Goal: Task Accomplishment & Management: Manage account settings

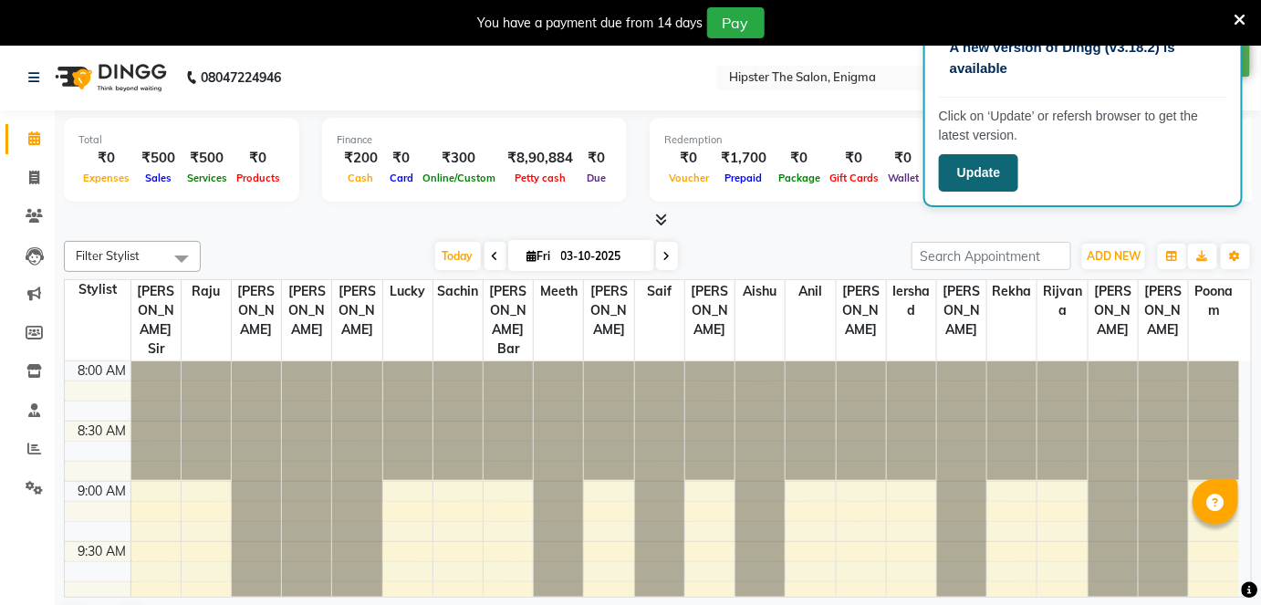
click at [989, 169] on button "Update" at bounding box center [978, 172] width 79 height 37
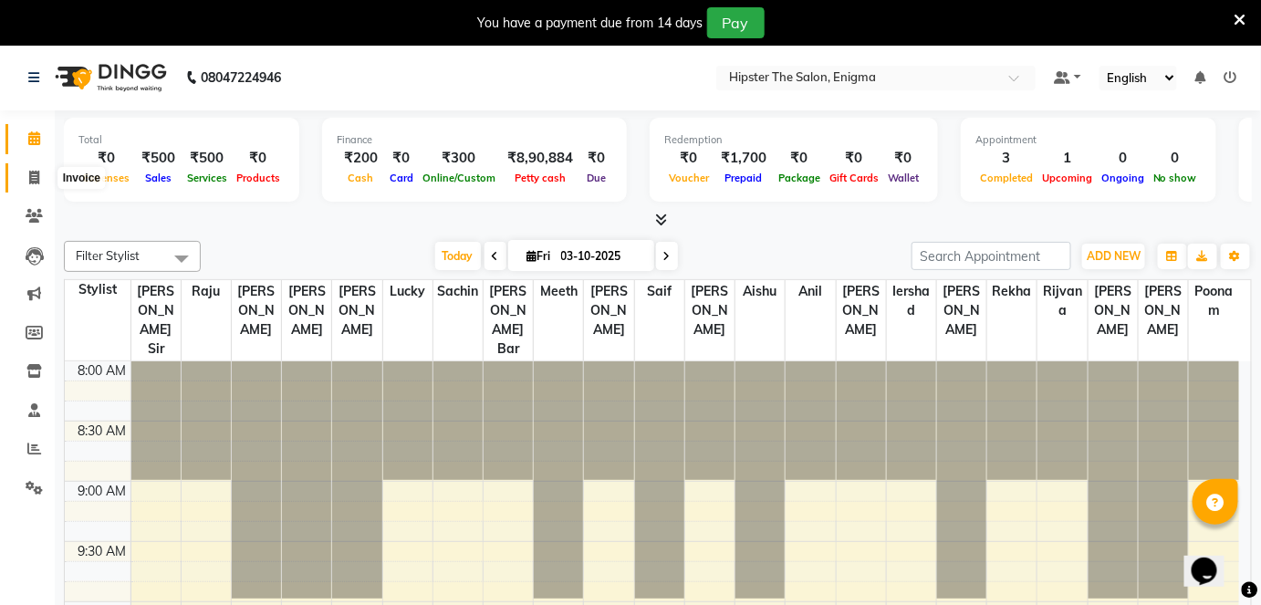
click at [35, 173] on icon at bounding box center [34, 178] width 10 height 14
select select "4468"
select select "service"
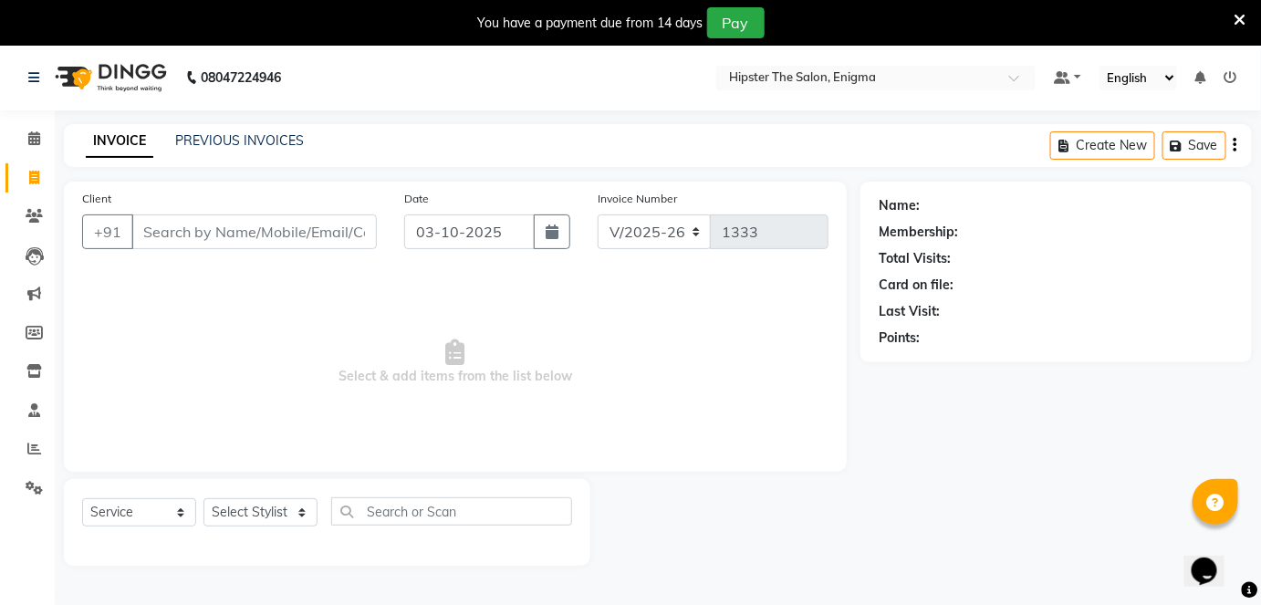
click at [169, 235] on input "Client" at bounding box center [253, 231] width 245 height 35
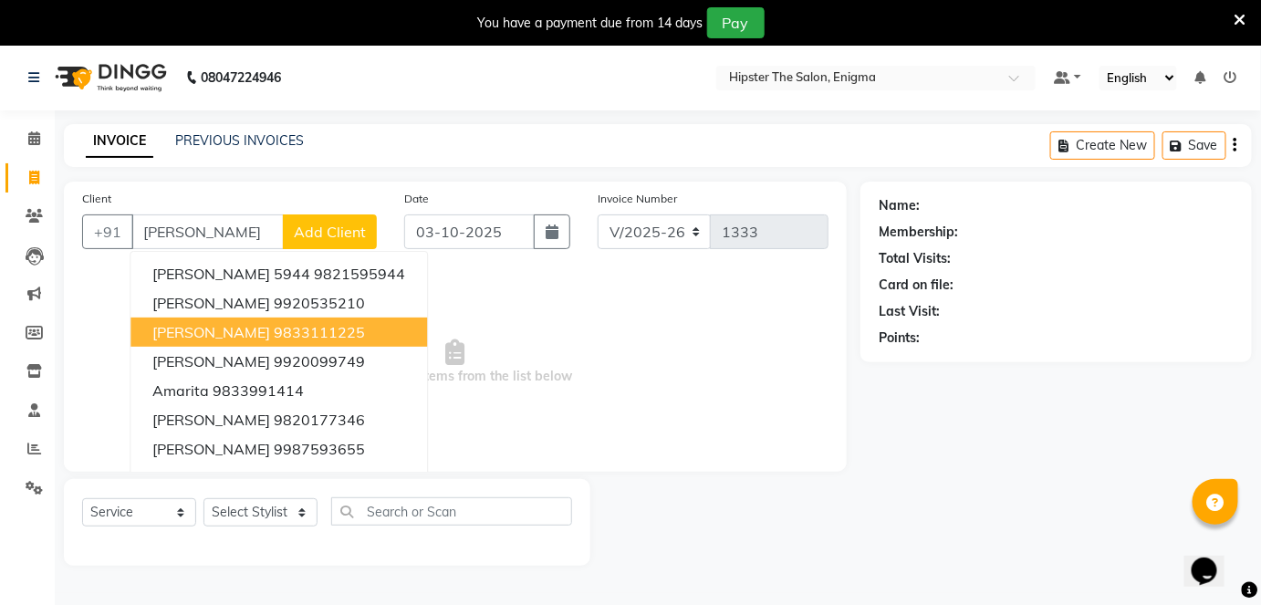
scroll to position [44, 0]
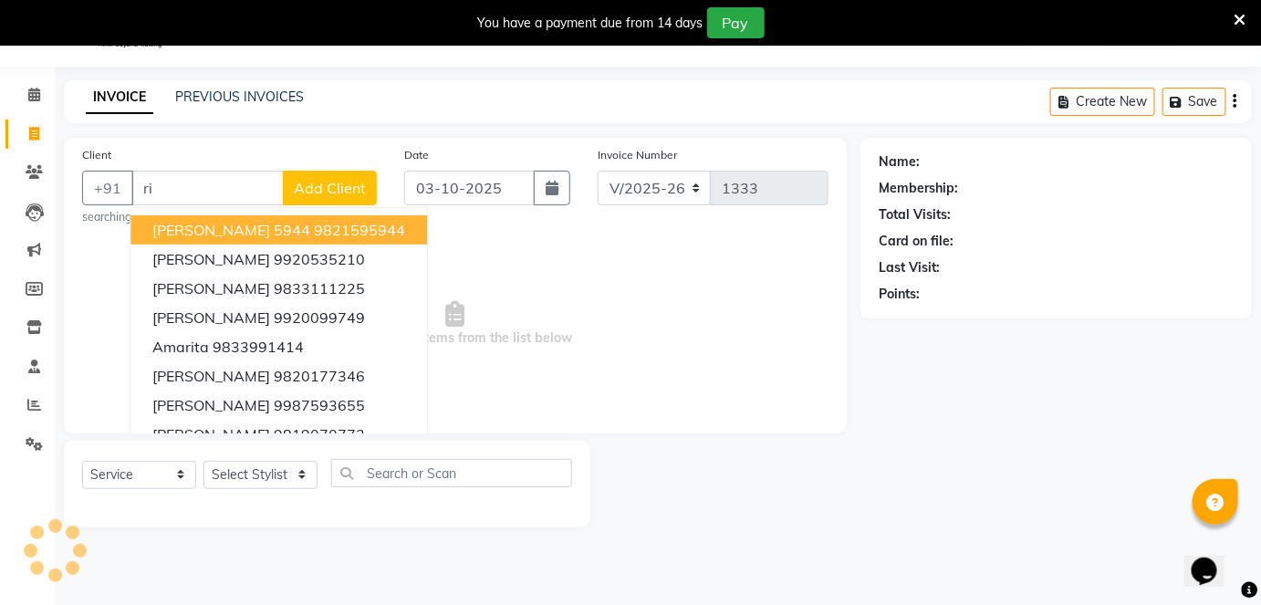
type input "r"
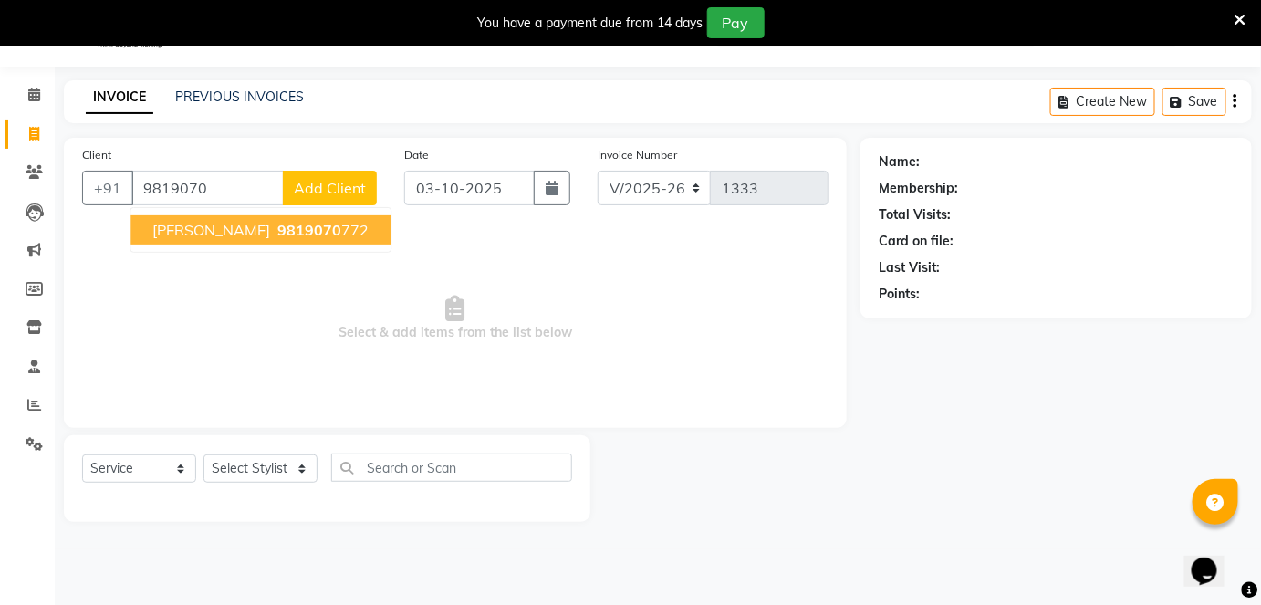
click at [280, 228] on button "rita 9819070 772" at bounding box center [260, 229] width 260 height 29
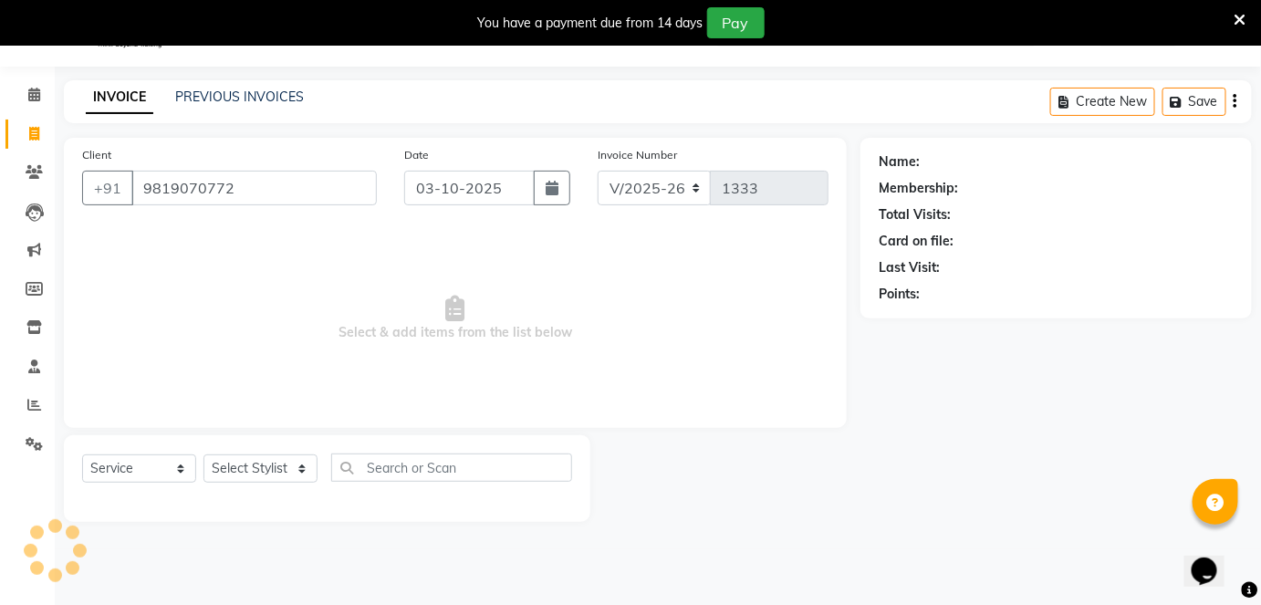
type input "9819070772"
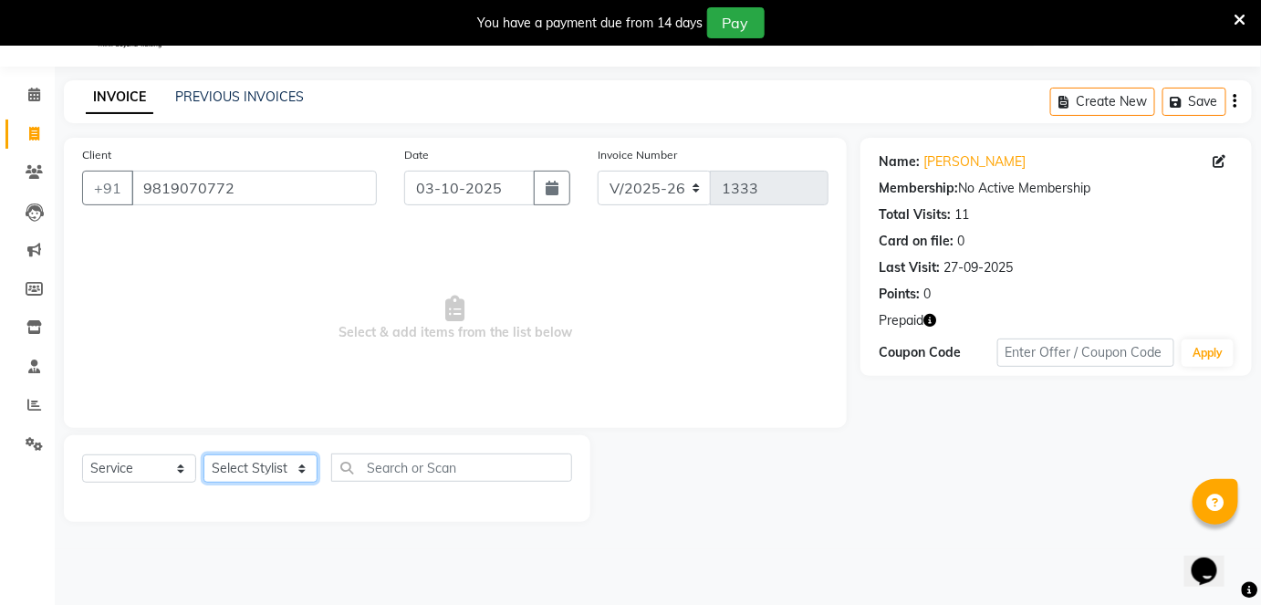
click at [299, 459] on select "Select Stylist Aishu Akansha anil Ashik Bhavin sir iershad Lucky meeth Minaz po…" at bounding box center [260, 468] width 114 height 28
select select "85574"
click at [203, 454] on select "Select Stylist Aishu Akansha anil Ashik Bhavin sir iershad Lucky meeth Minaz po…" at bounding box center [260, 468] width 114 height 28
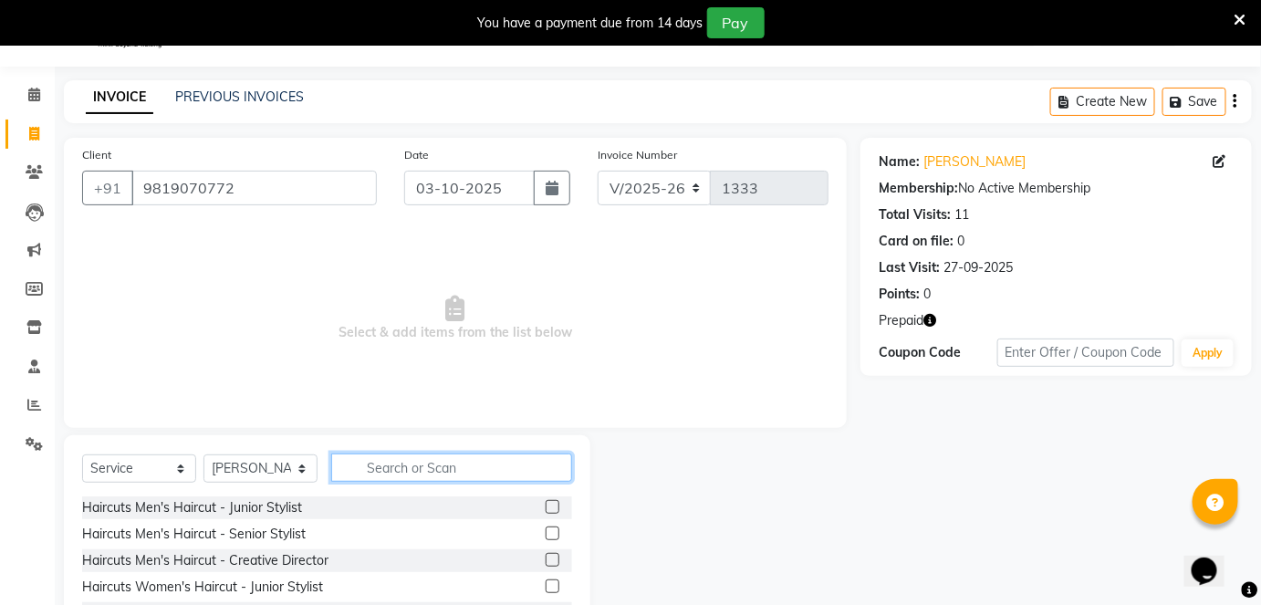
click at [391, 470] on input "text" at bounding box center [451, 468] width 241 height 28
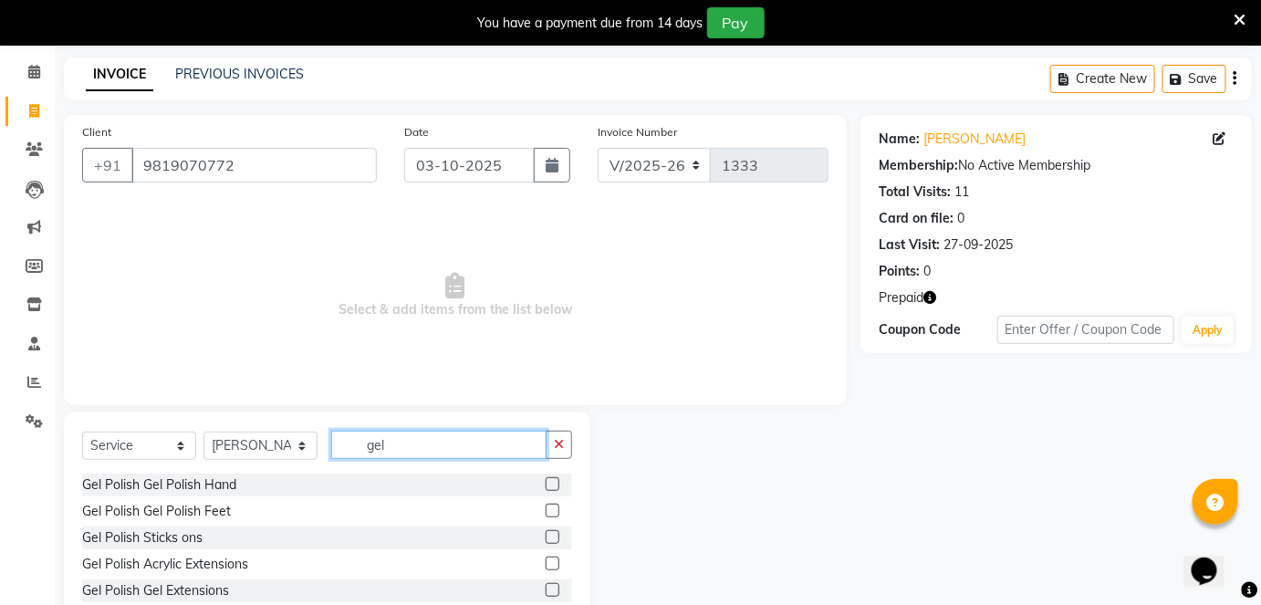
scroll to position [170, 0]
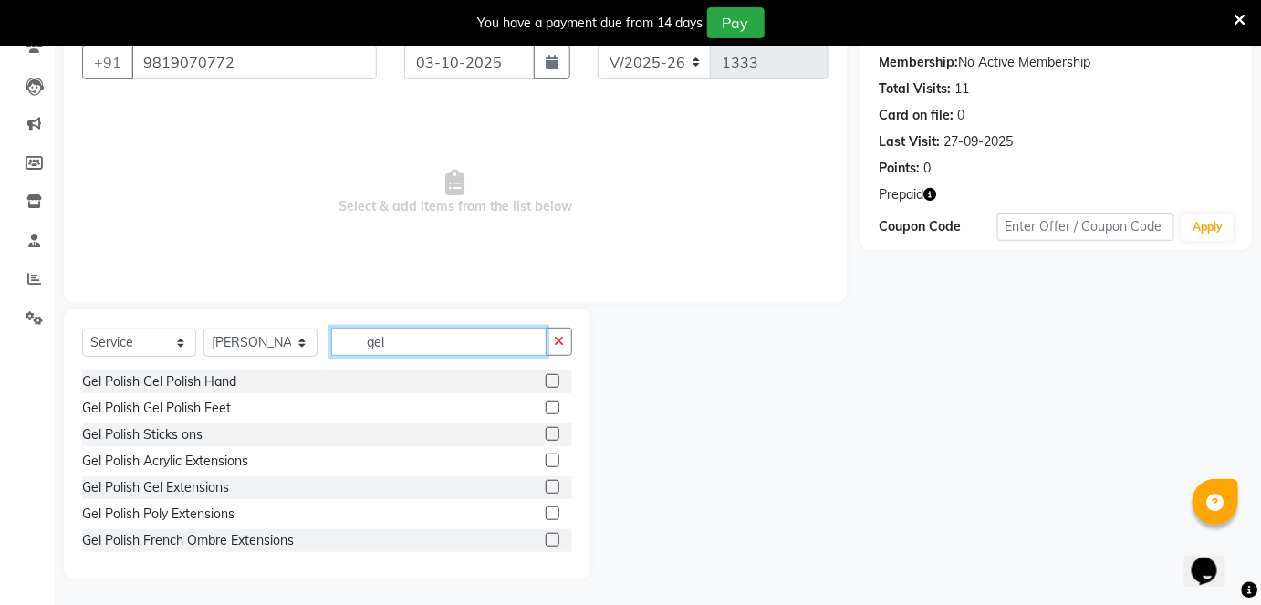
type input "gel"
click at [546, 381] on label at bounding box center [553, 381] width 14 height 14
click at [546, 381] on input "checkbox" at bounding box center [552, 382] width 12 height 12
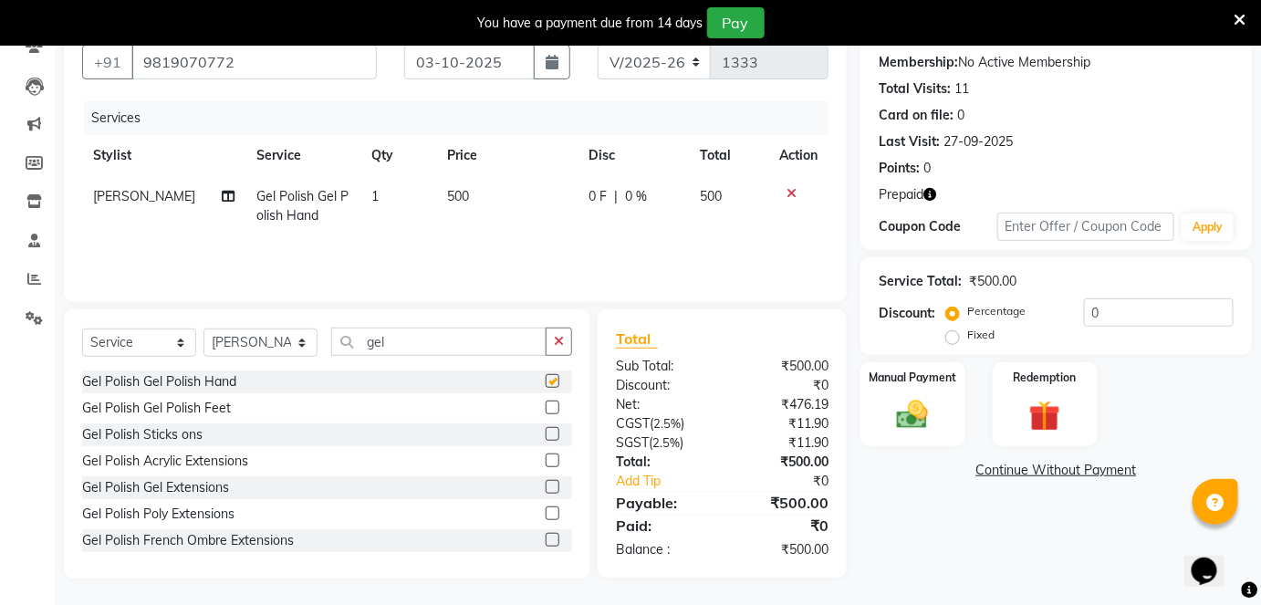
checkbox input "false"
click at [1022, 392] on div "Redemption" at bounding box center [1044, 404] width 109 height 89
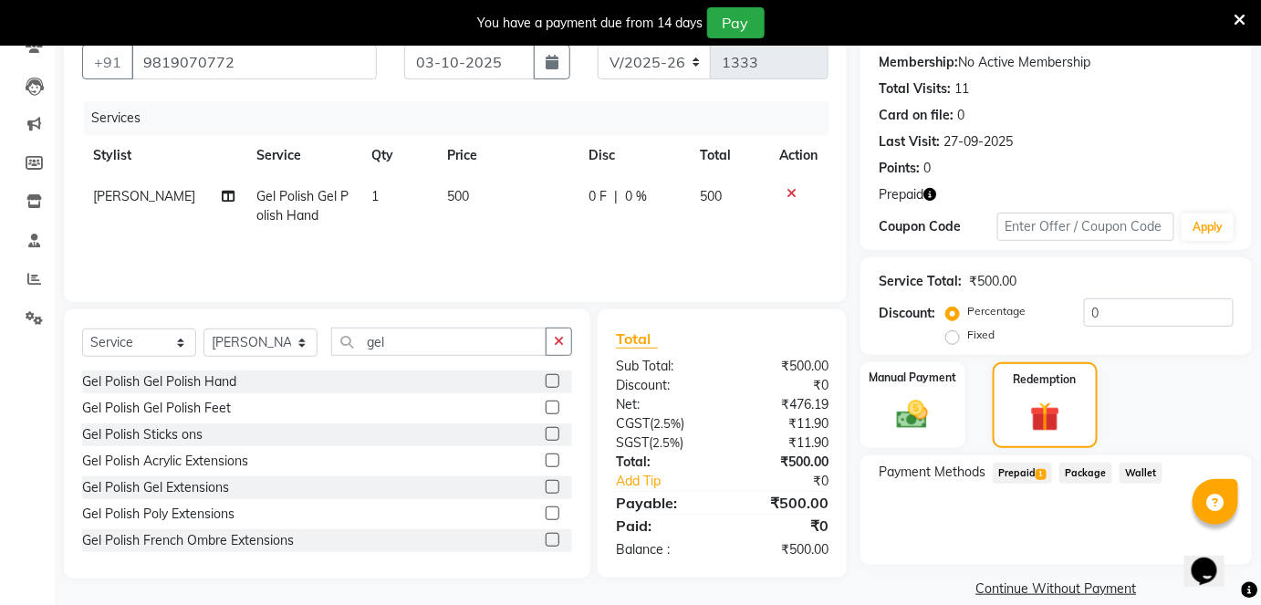
click at [1019, 468] on span "Prepaid 1" at bounding box center [1022, 473] width 59 height 21
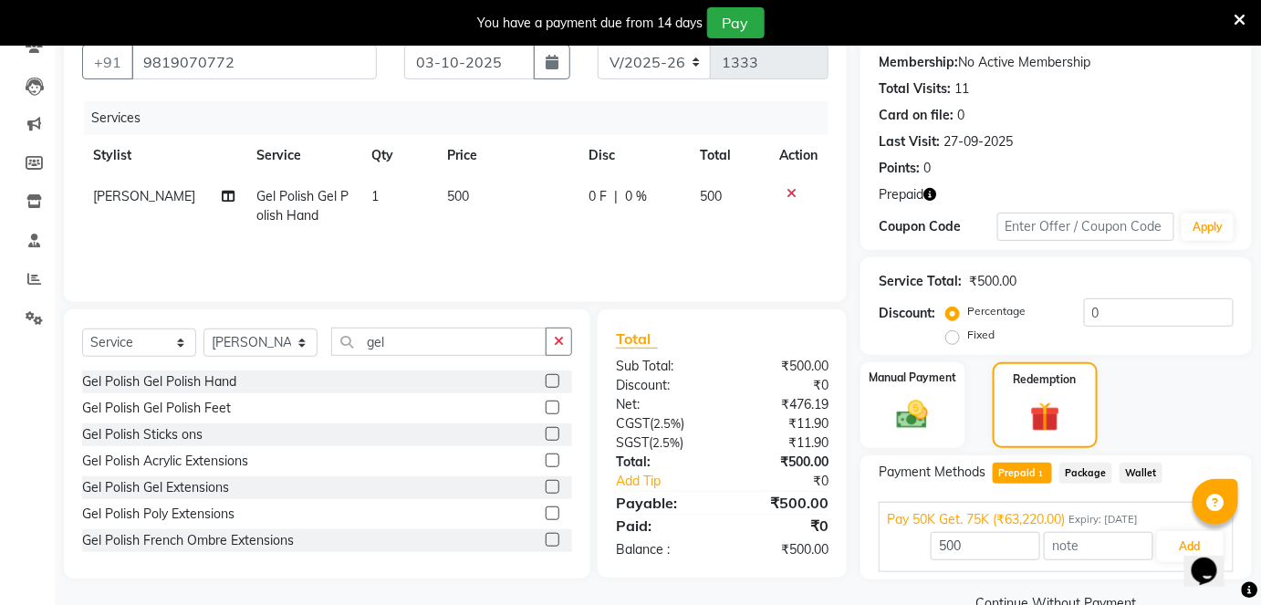
scroll to position [207, 0]
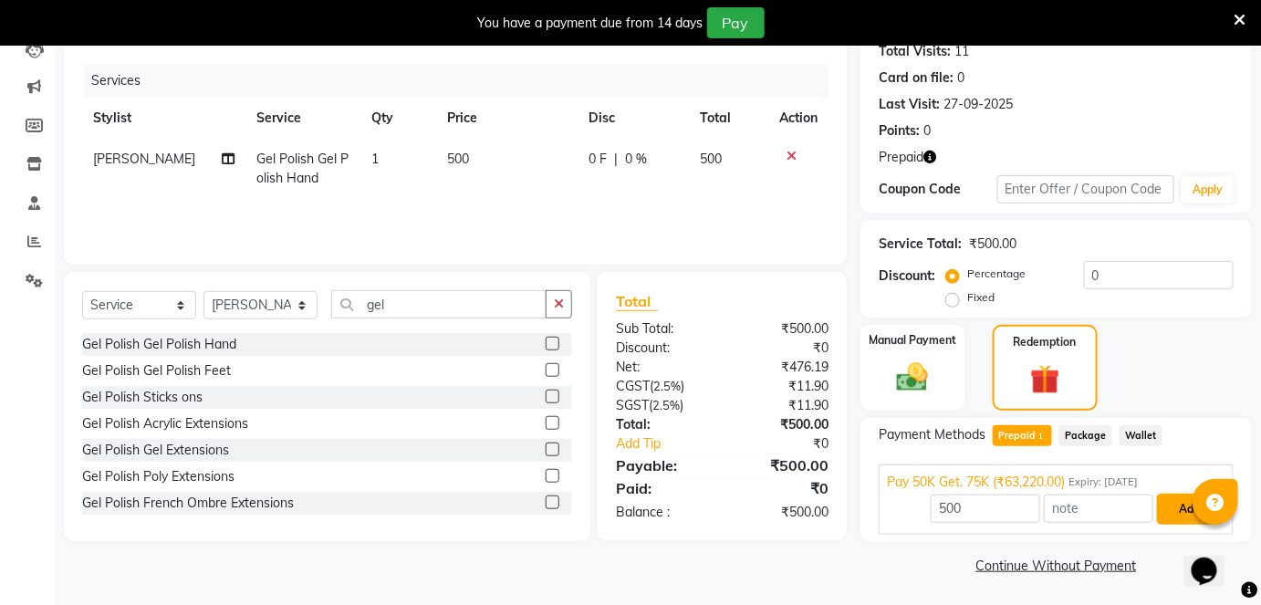
click at [1185, 514] on button "Add" at bounding box center [1190, 509] width 67 height 31
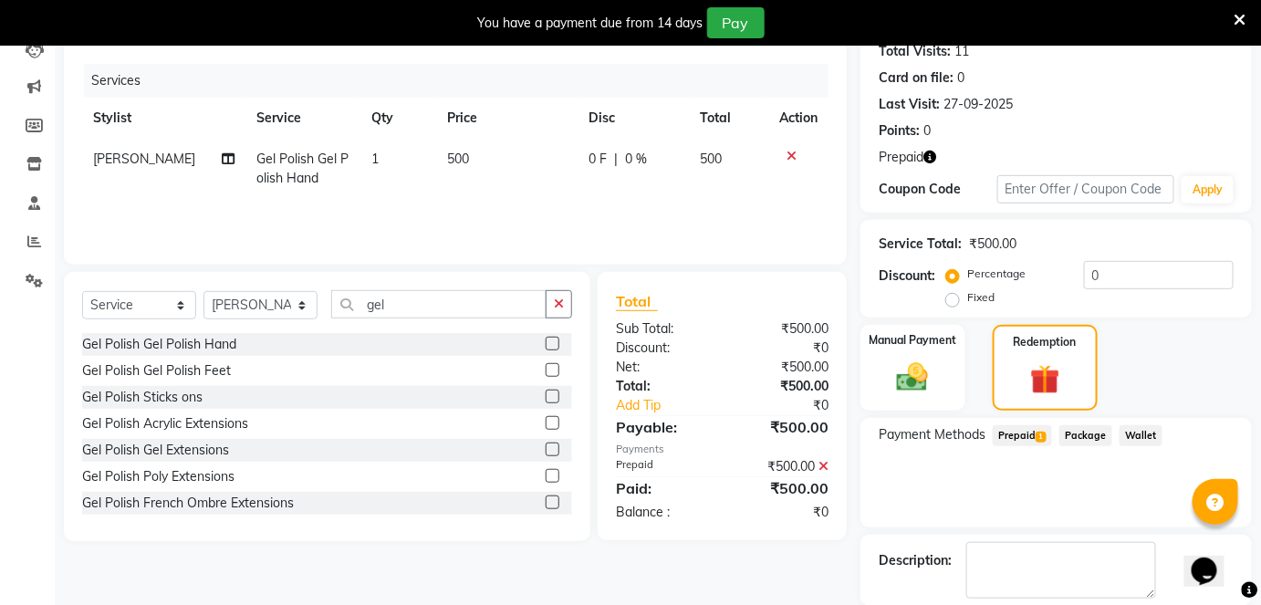
scroll to position [295, 0]
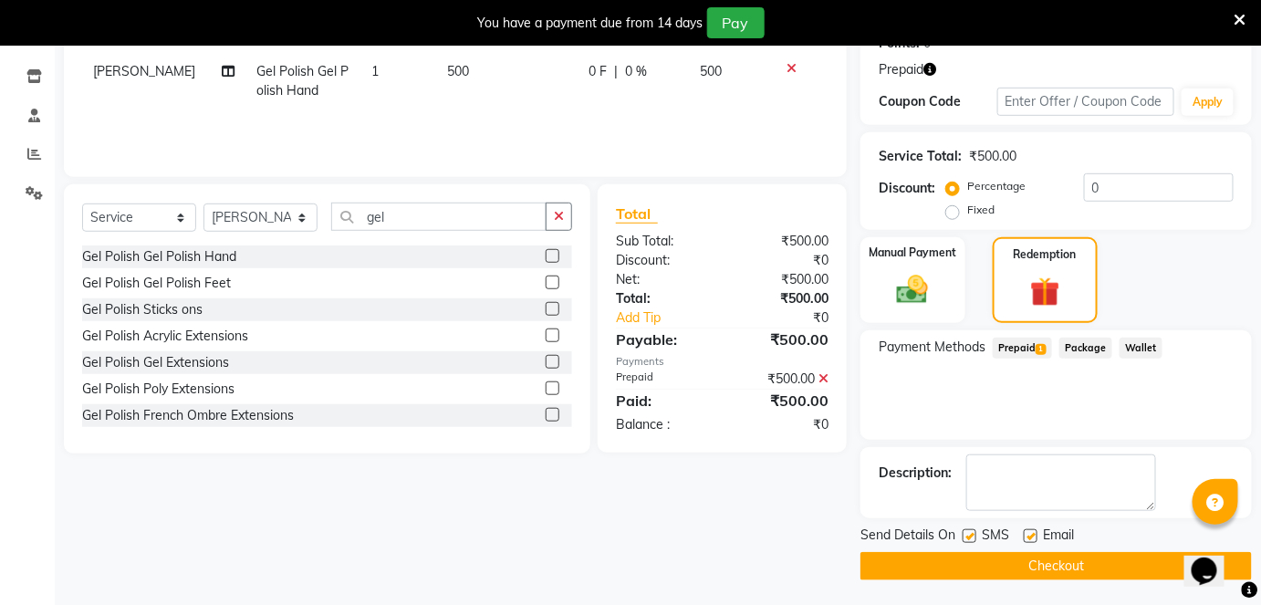
click at [1062, 563] on button "Checkout" at bounding box center [1056, 566] width 391 height 28
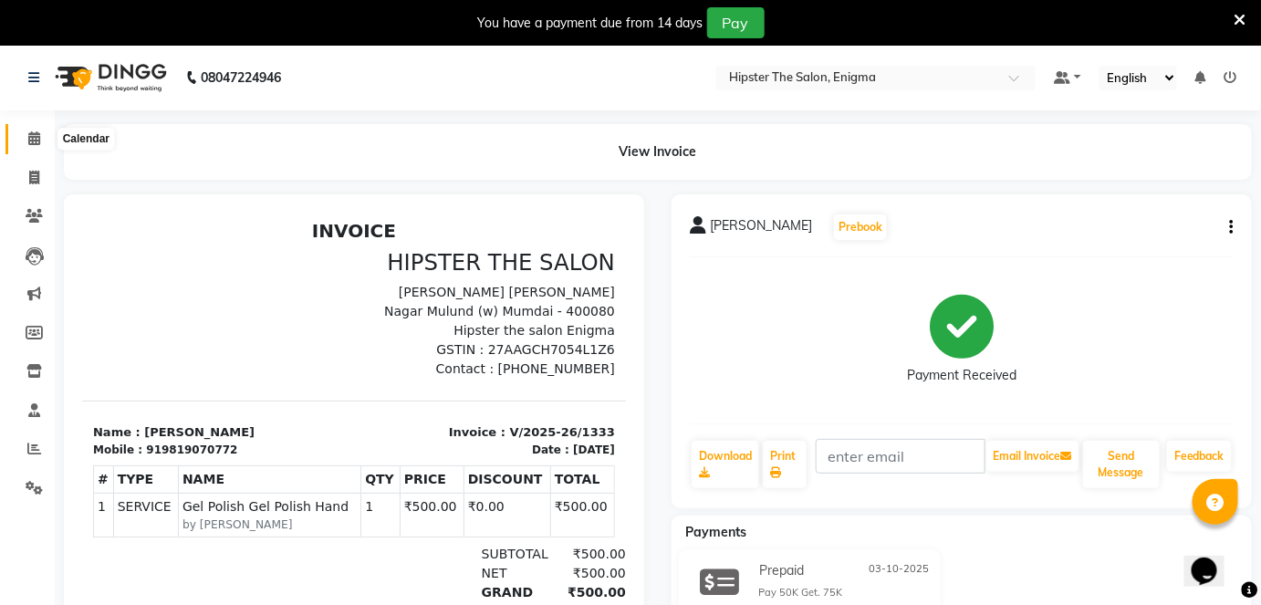
click at [38, 142] on icon at bounding box center [34, 138] width 12 height 14
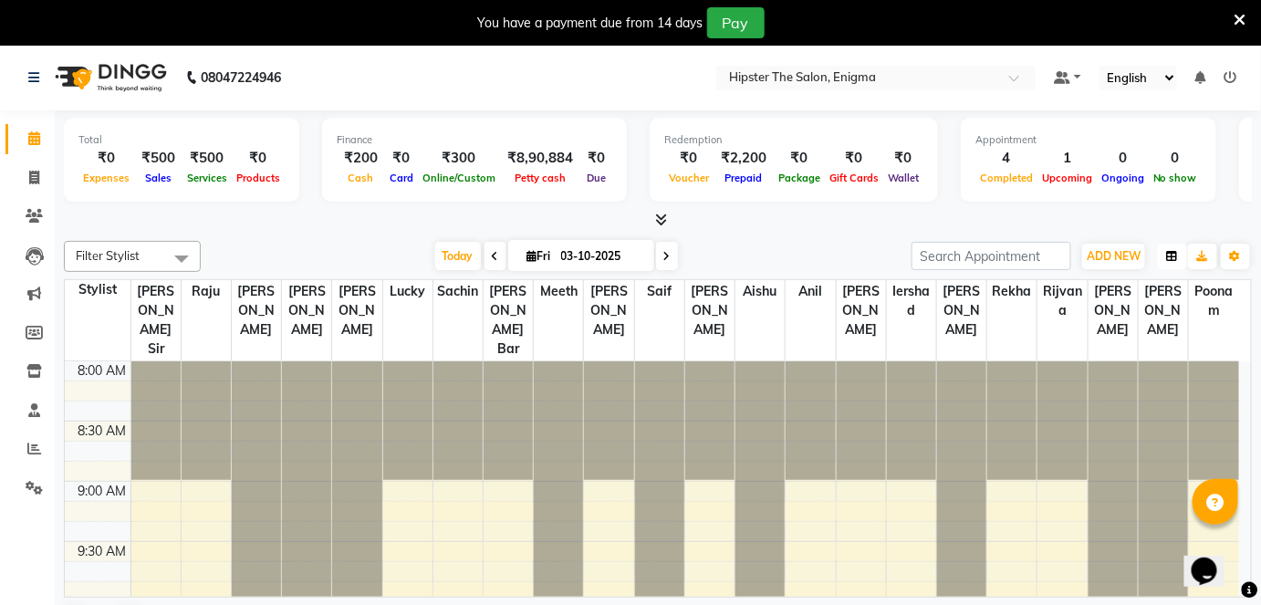
click at [1175, 251] on icon "button" at bounding box center [1172, 256] width 11 height 11
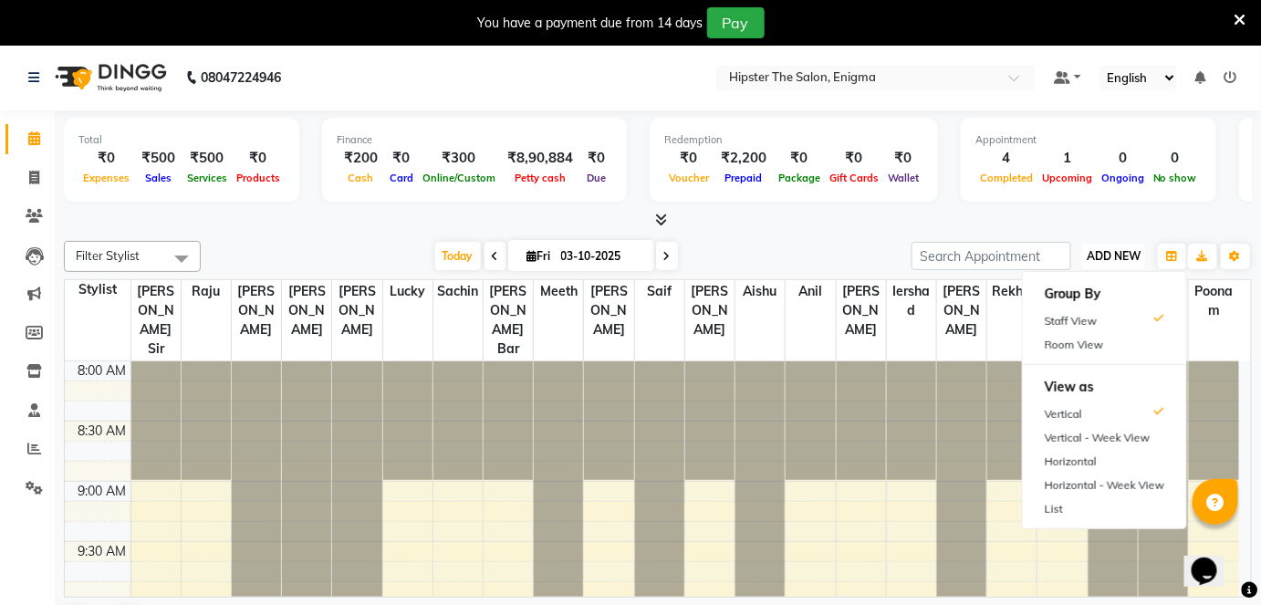
click at [1145, 252] on button "ADD NEW Toggle Dropdown" at bounding box center [1113, 257] width 63 height 26
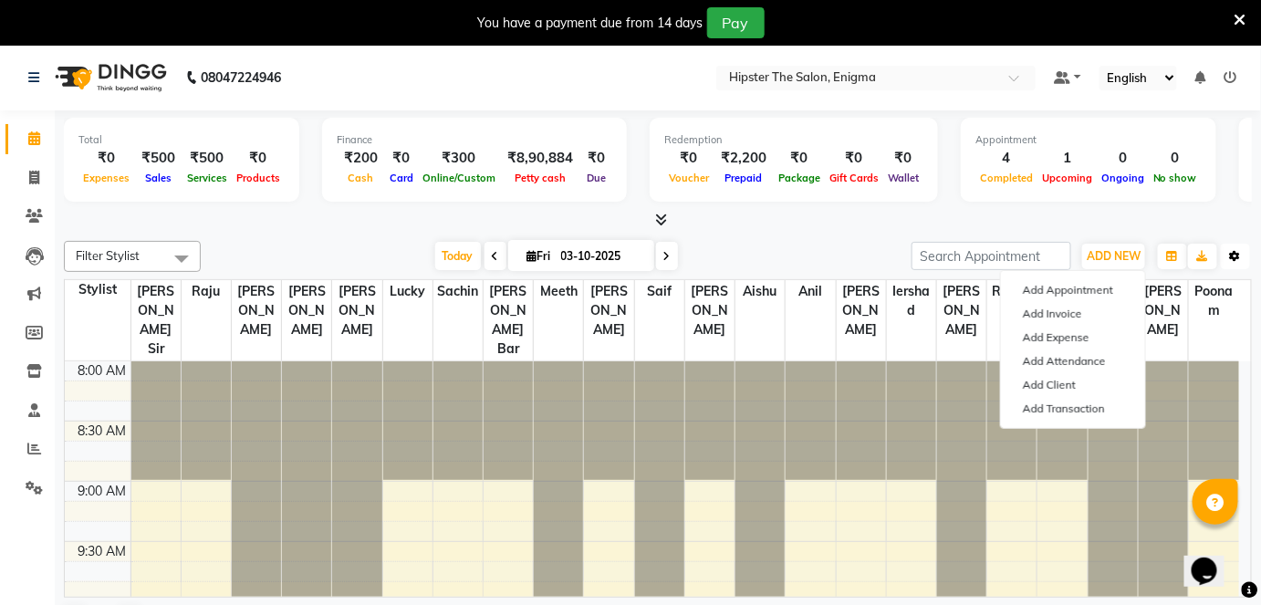
click at [1244, 255] on button "Toggle Dropdown" at bounding box center [1235, 257] width 29 height 26
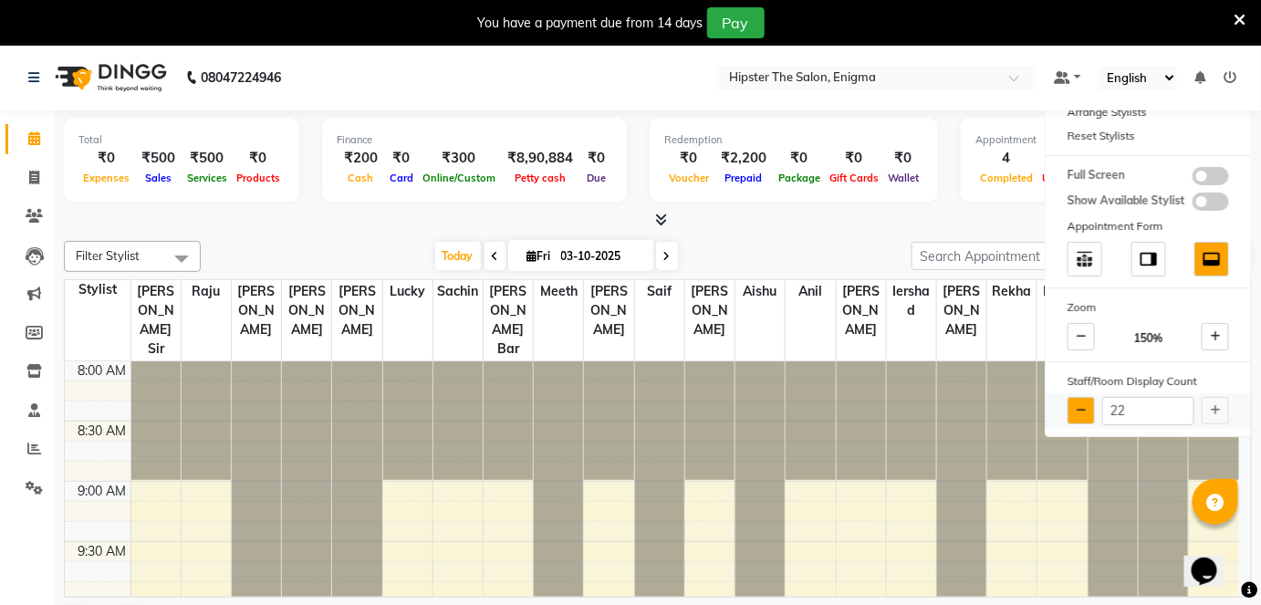
click at [1079, 412] on icon at bounding box center [1082, 410] width 10 height 11
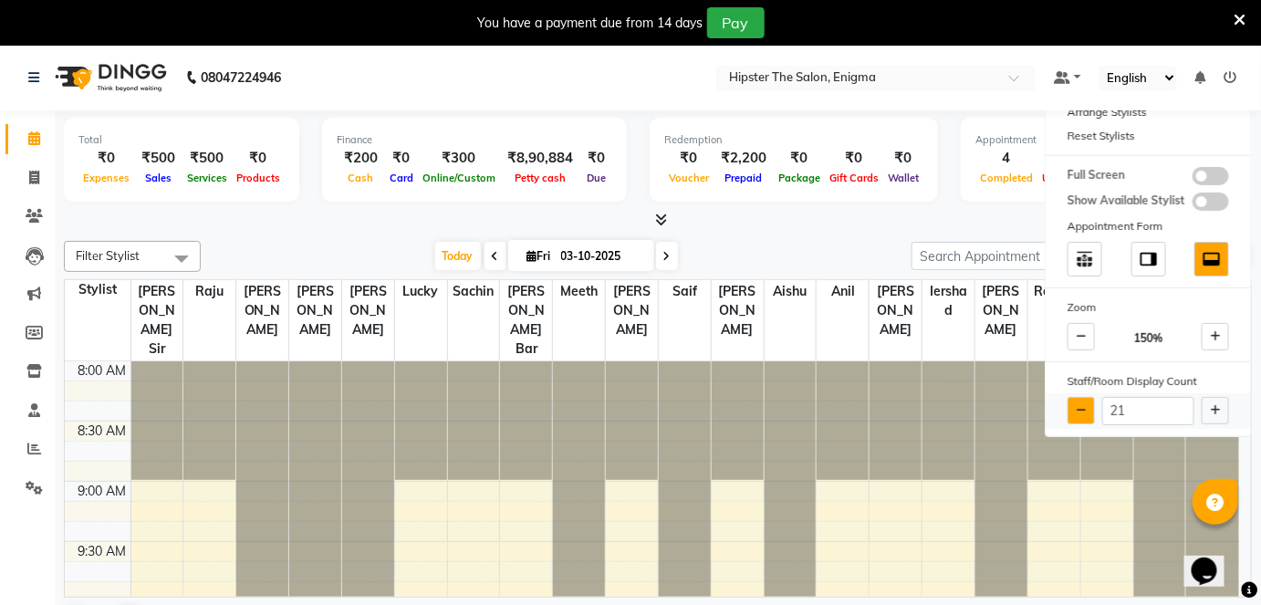
click at [1079, 412] on icon at bounding box center [1082, 410] width 10 height 11
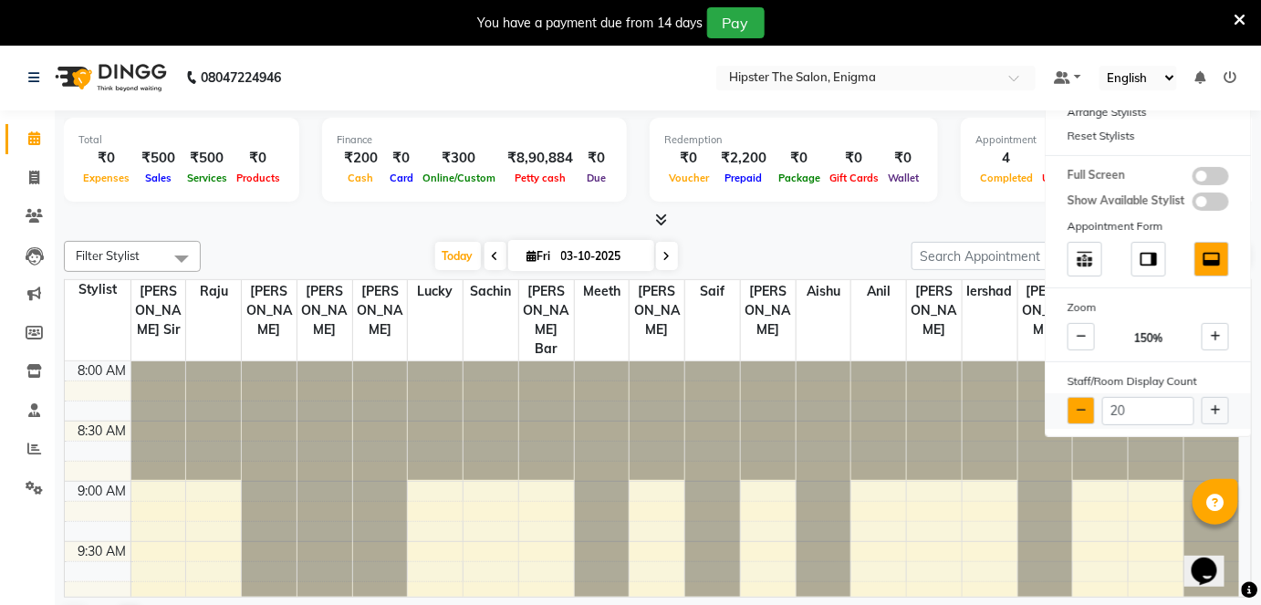
click at [1079, 412] on icon at bounding box center [1082, 410] width 10 height 11
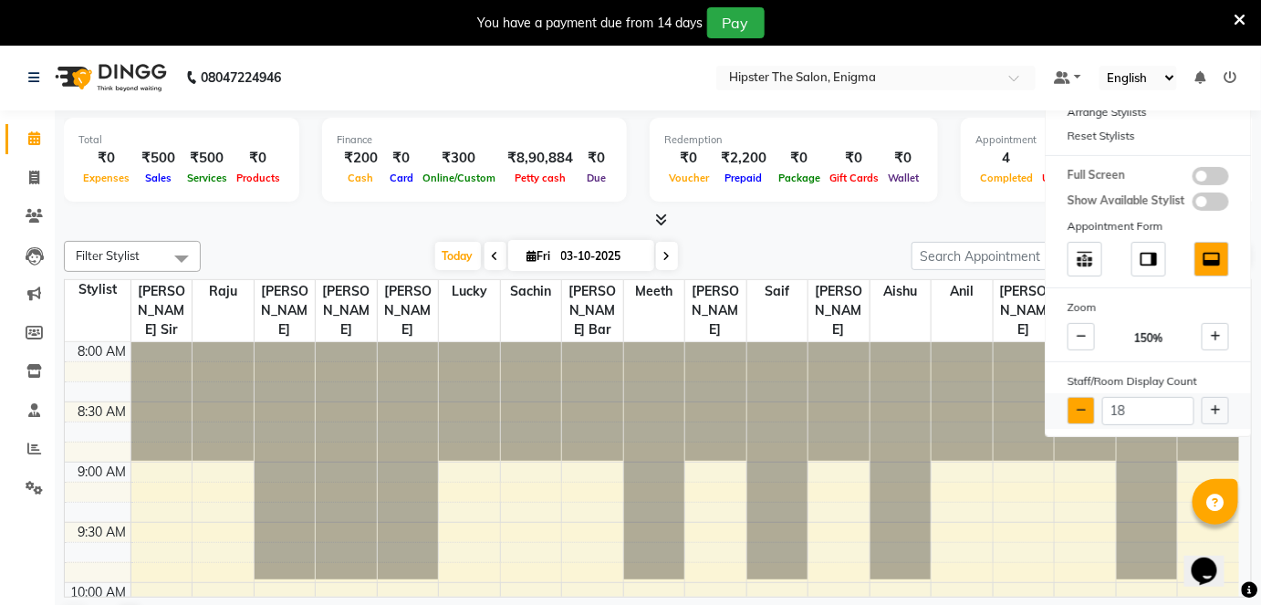
click at [1079, 412] on icon at bounding box center [1082, 410] width 10 height 11
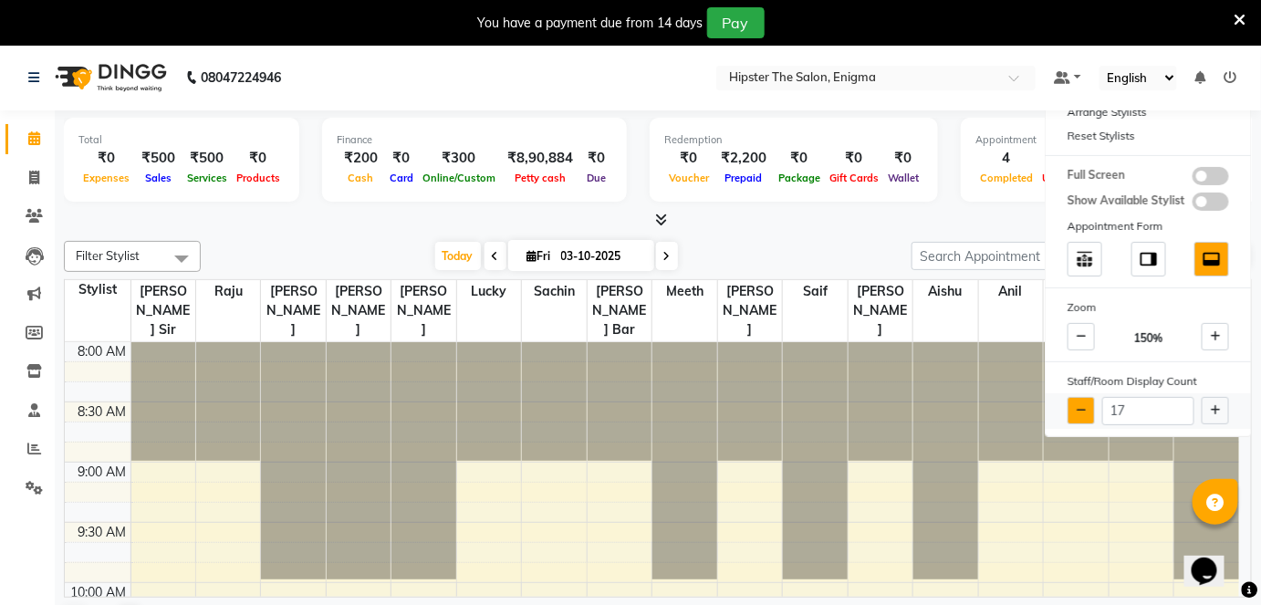
click at [1079, 412] on icon at bounding box center [1082, 410] width 10 height 11
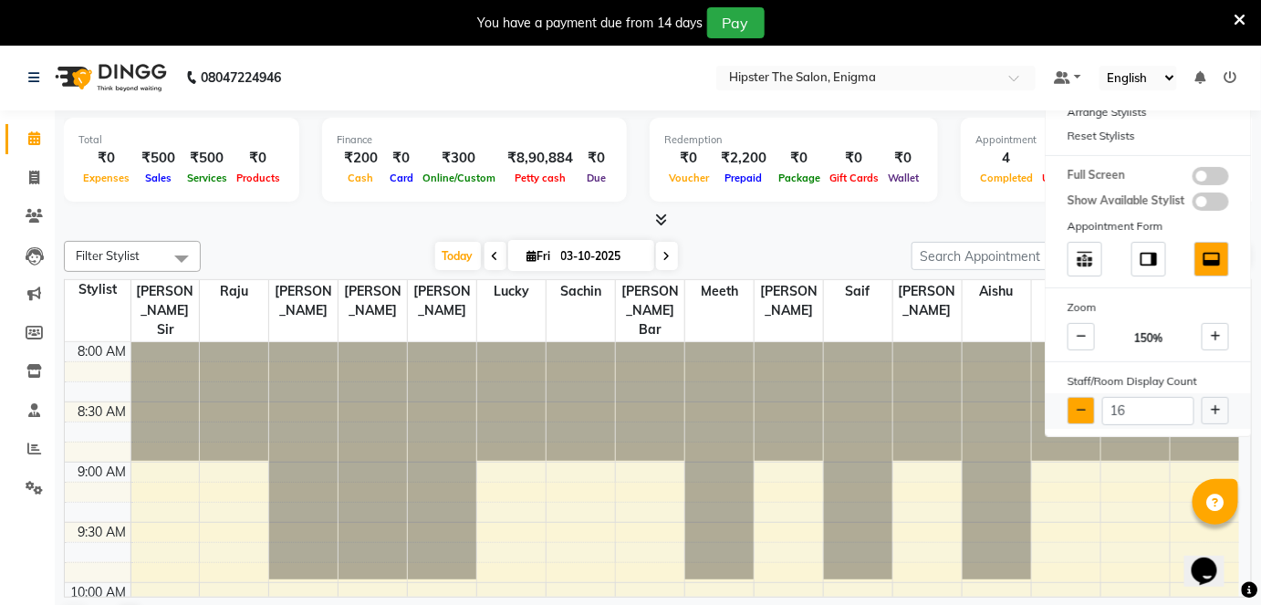
click at [1079, 412] on icon at bounding box center [1082, 410] width 10 height 11
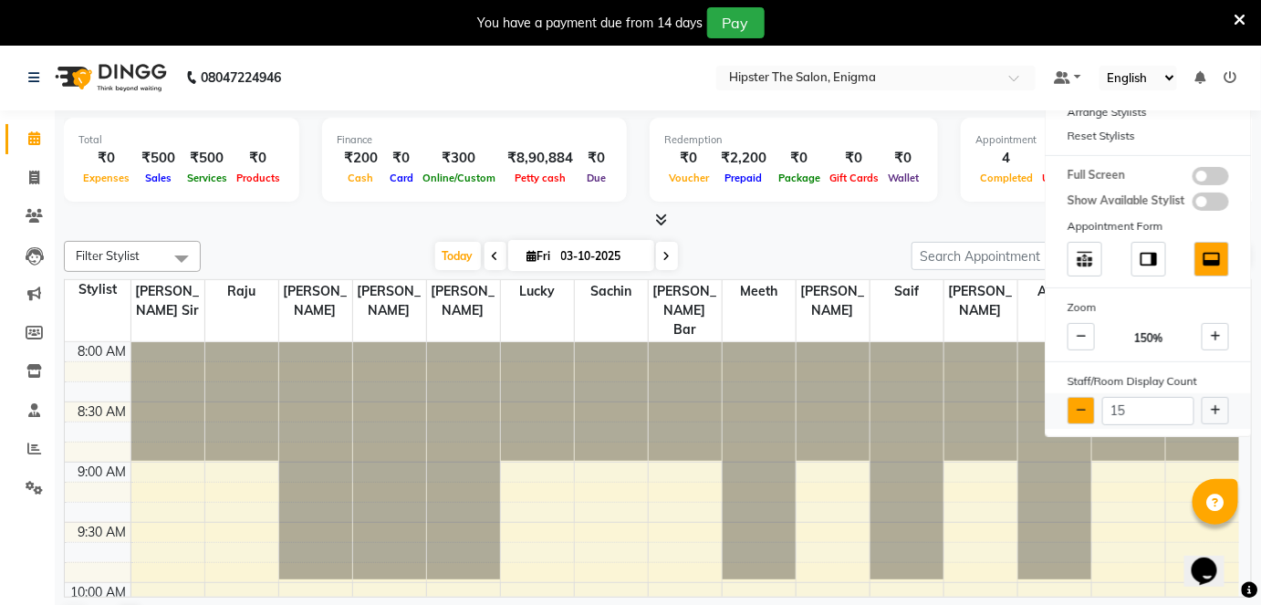
click at [1079, 412] on icon at bounding box center [1082, 410] width 10 height 11
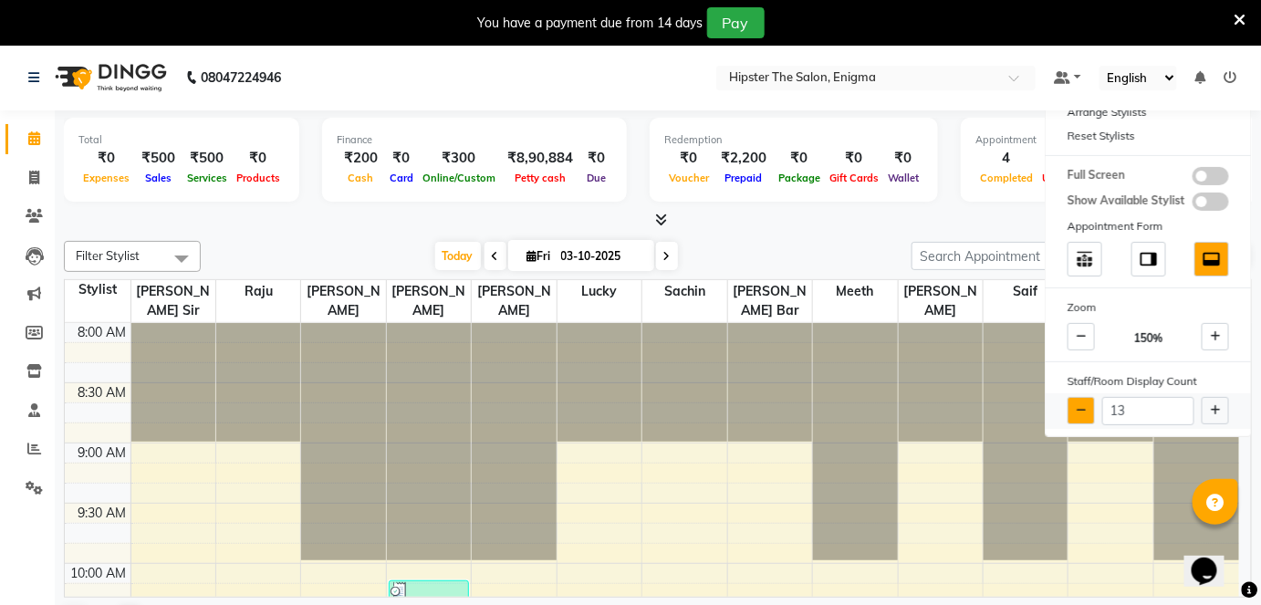
click at [1079, 412] on icon at bounding box center [1082, 410] width 10 height 11
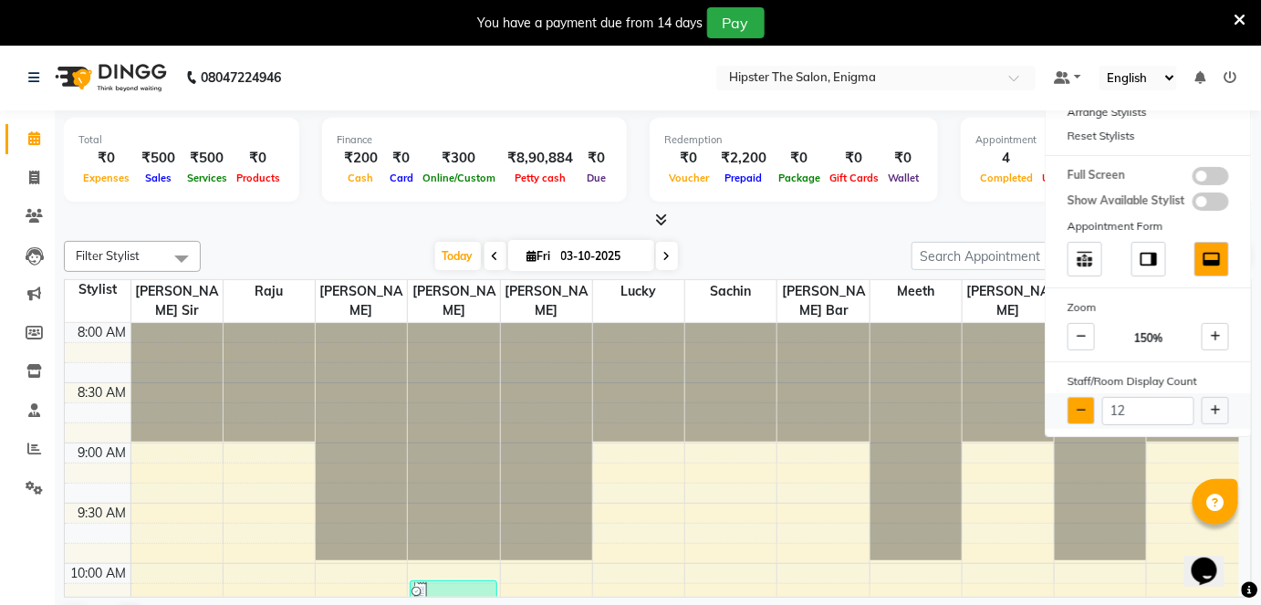
click at [1079, 412] on icon at bounding box center [1082, 410] width 10 height 11
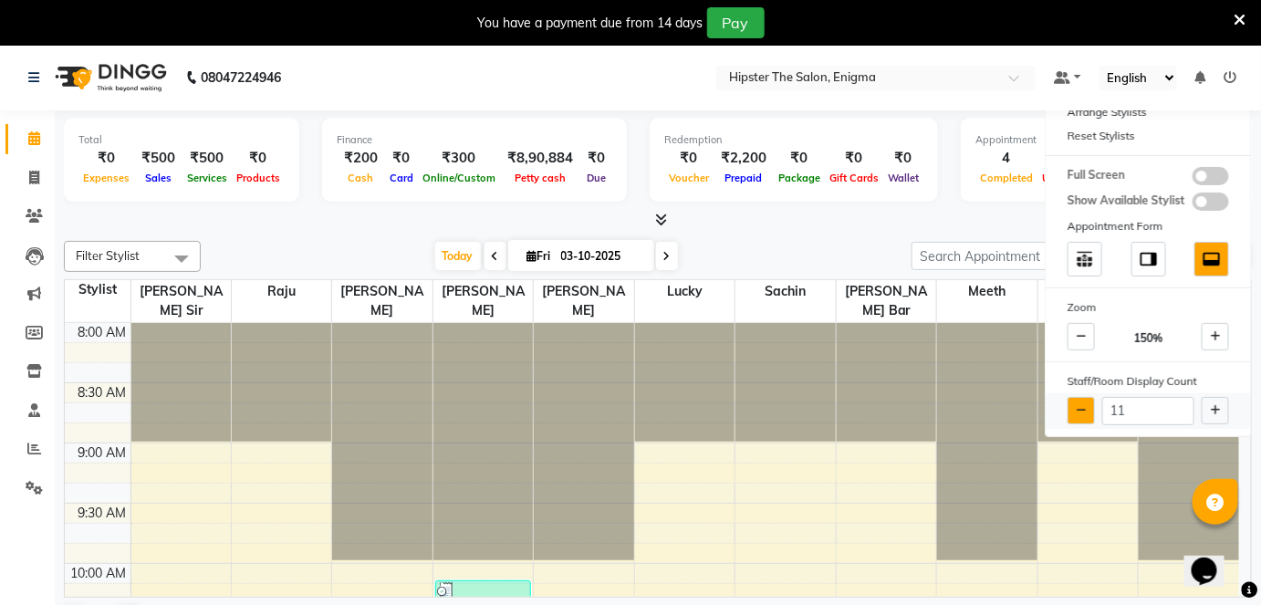
click at [1079, 412] on icon at bounding box center [1082, 410] width 10 height 11
type input "10"
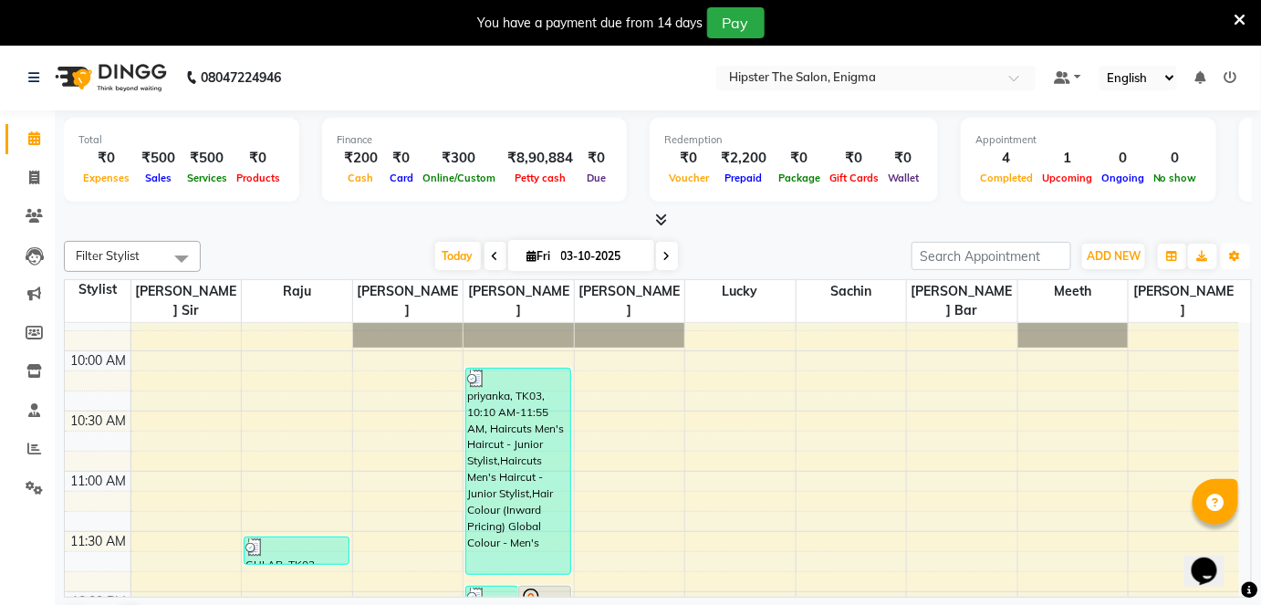
scroll to position [209, 0]
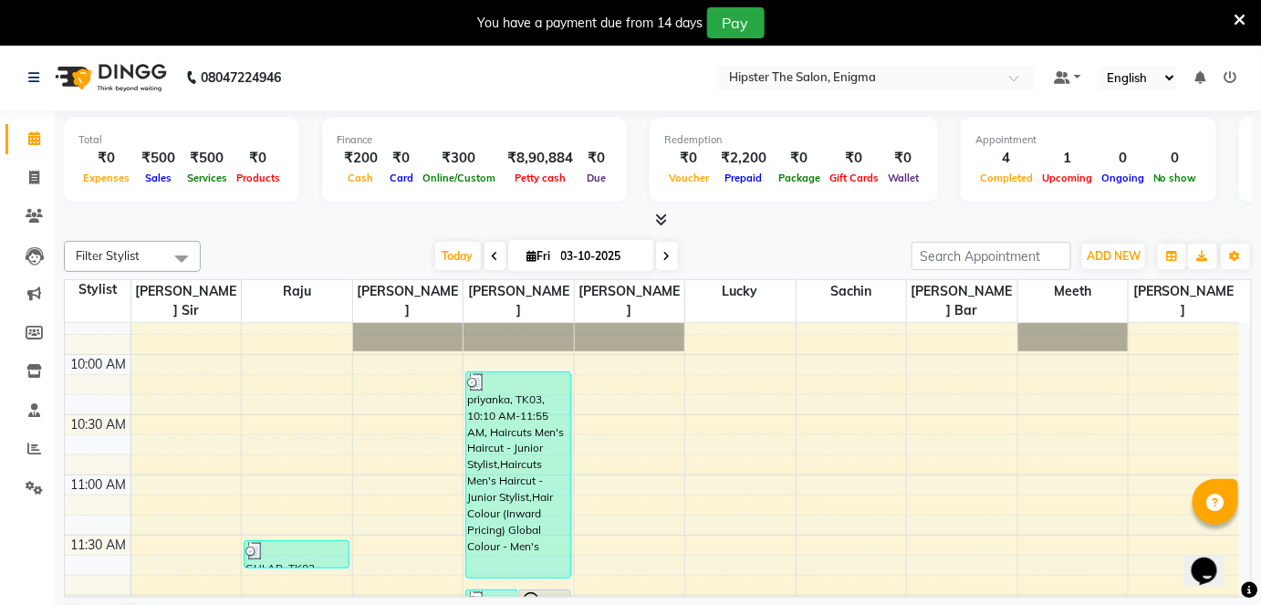
click at [669, 256] on span at bounding box center [667, 256] width 22 height 28
type input "04-10-2025"
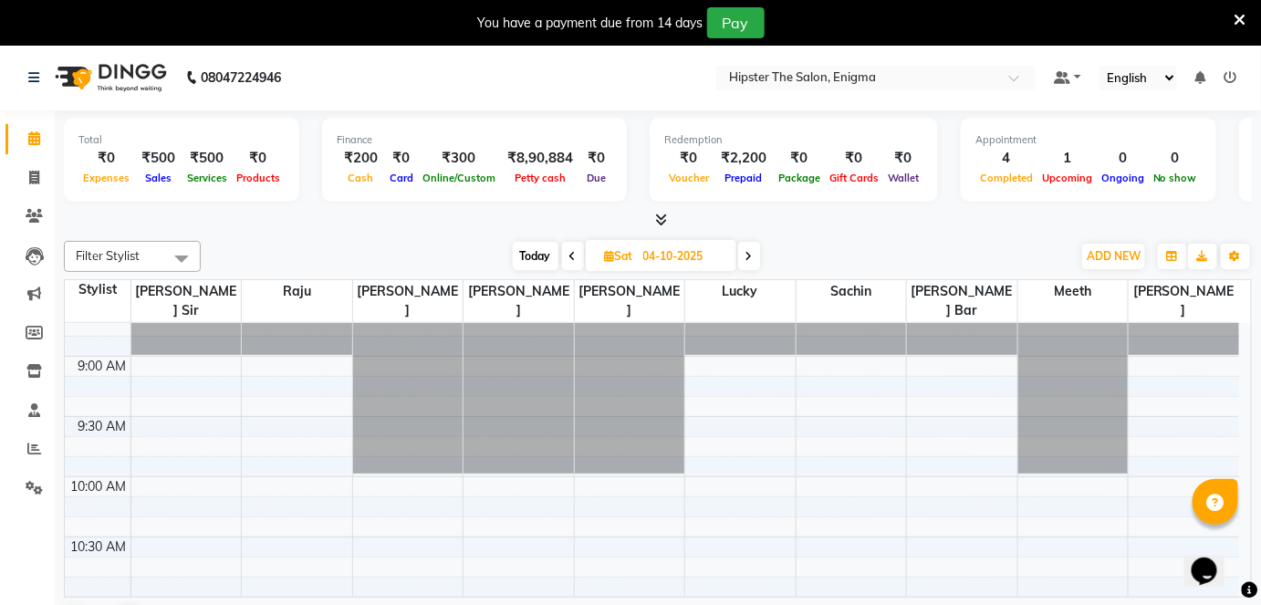
scroll to position [0, 0]
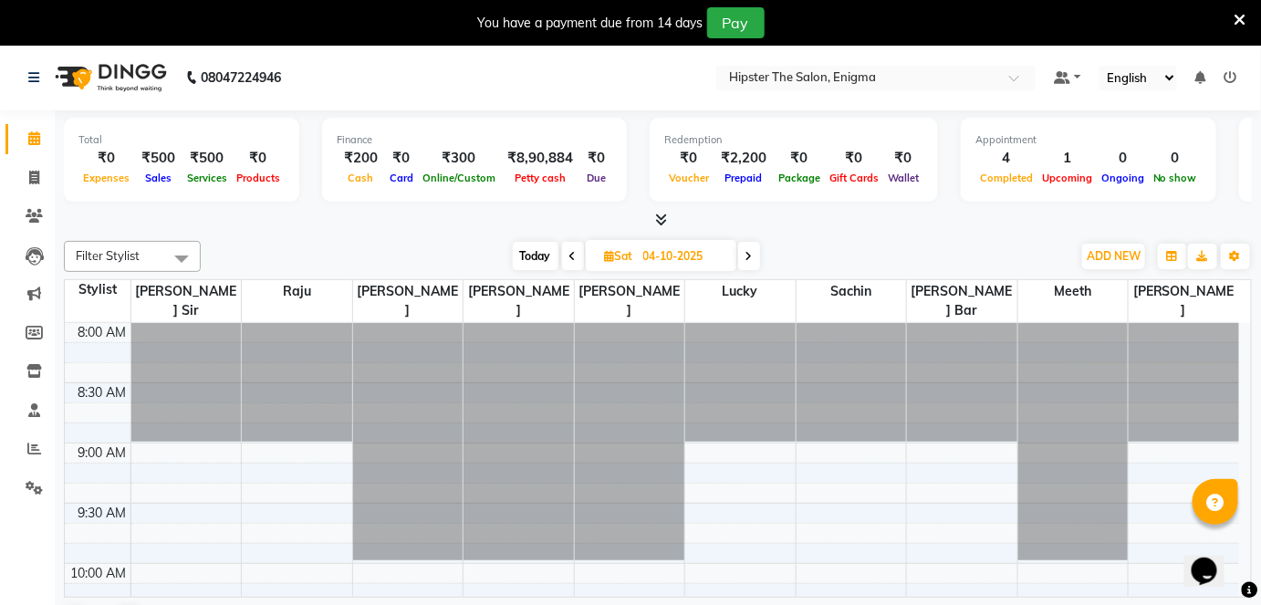
click at [605, 254] on icon at bounding box center [610, 256] width 10 height 12
select select "10"
select select "2025"
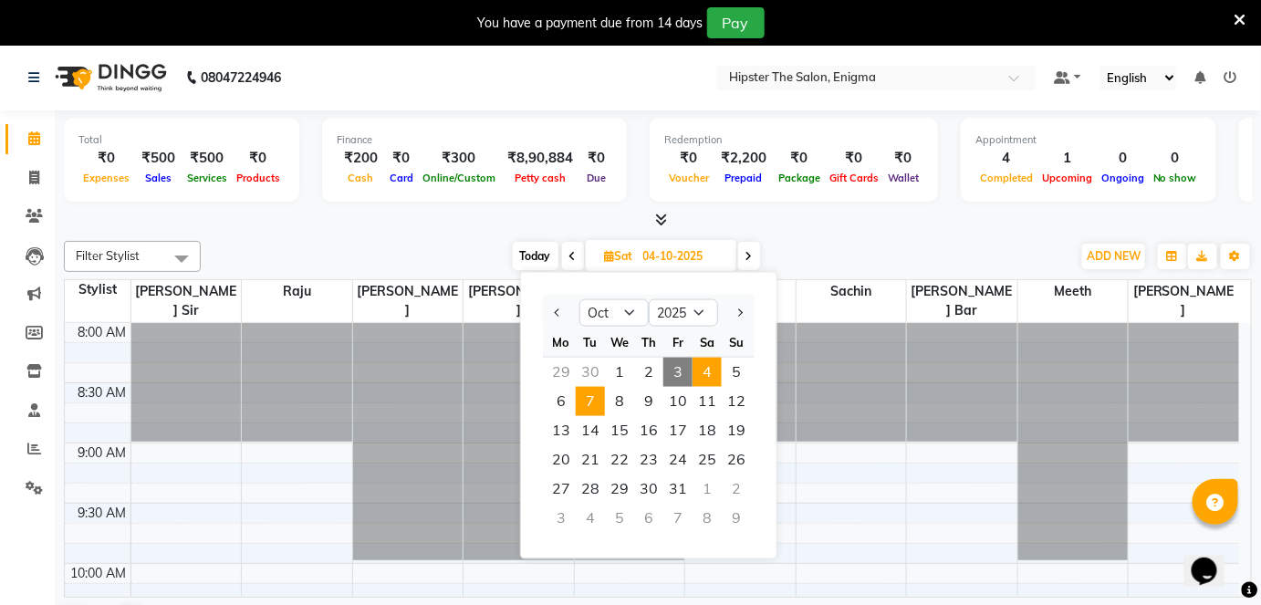
click at [595, 392] on span "7" at bounding box center [590, 401] width 29 height 29
type input "07-10-2025"
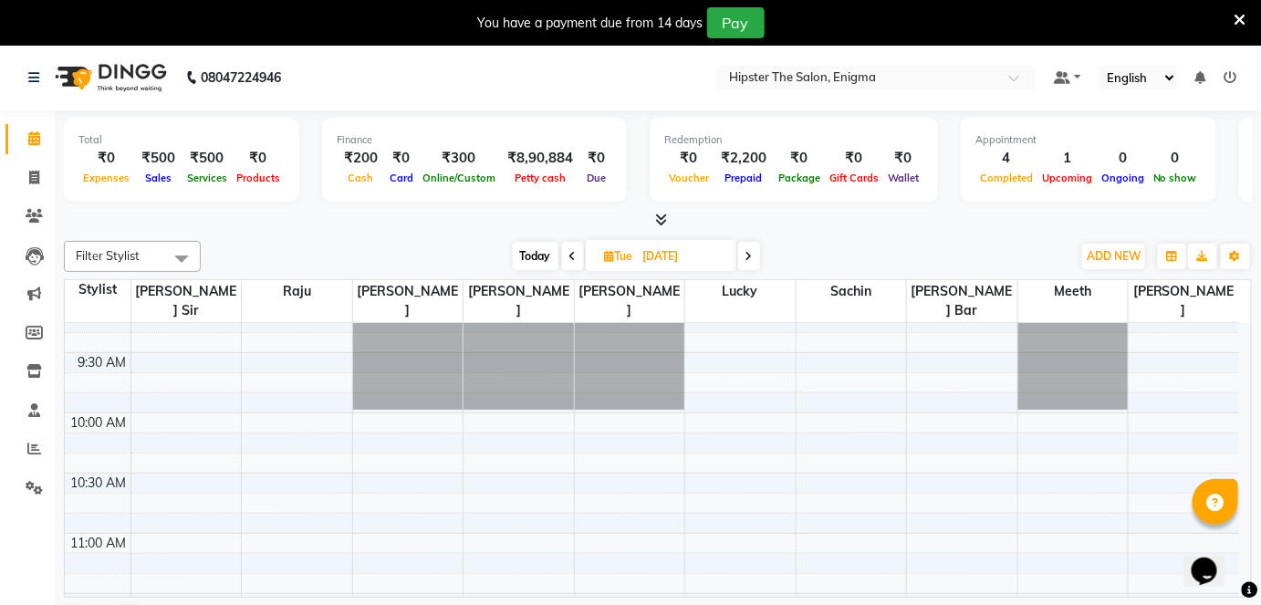
scroll to position [154, 0]
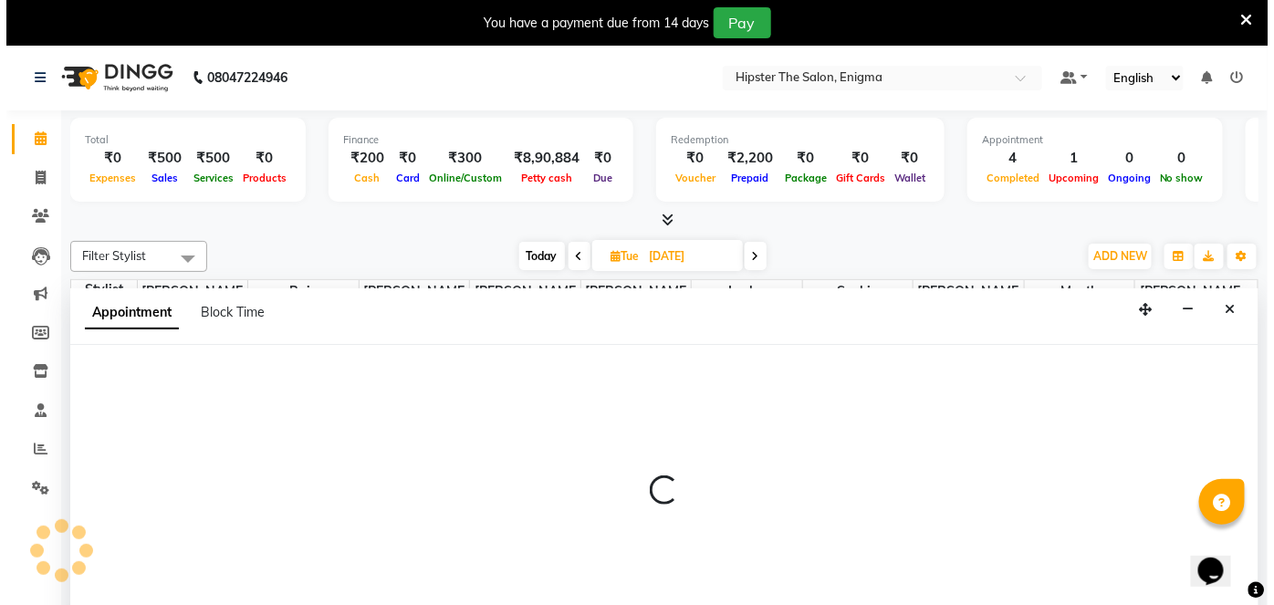
scroll to position [45, 0]
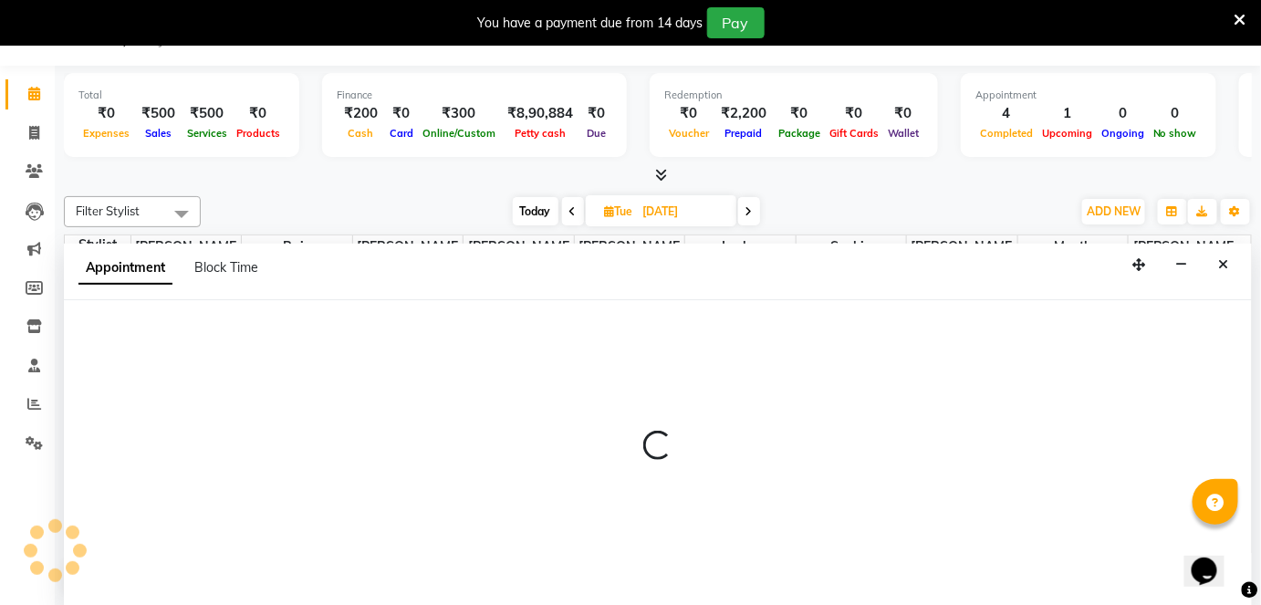
select select "27612"
select select "660"
select select "tentative"
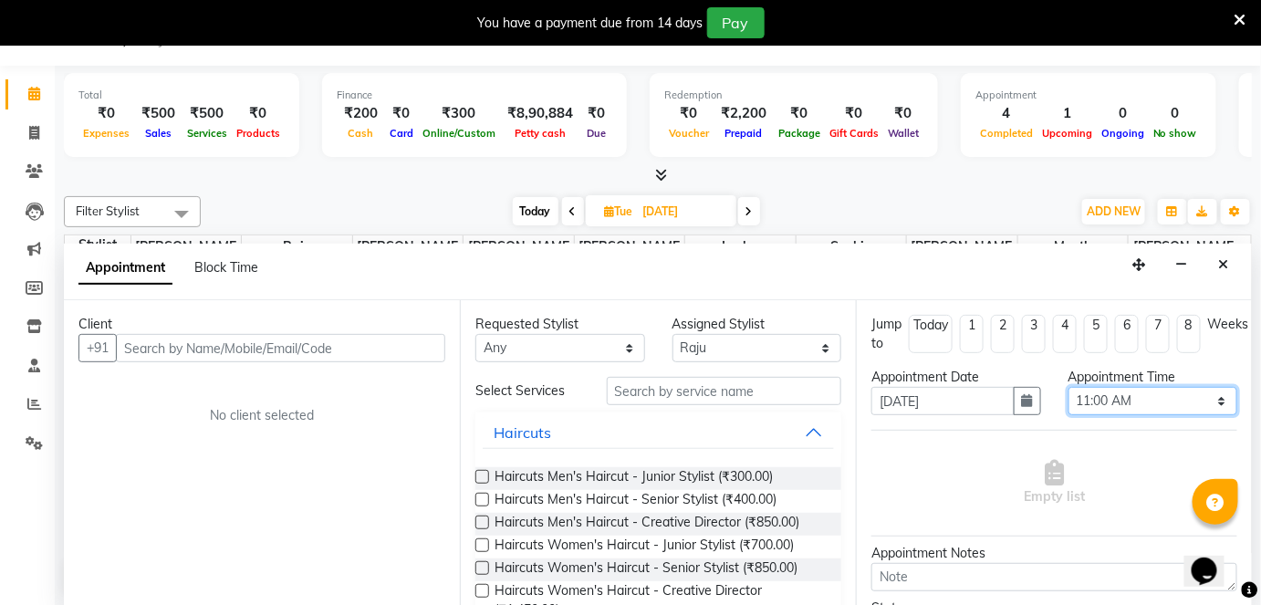
click at [1134, 400] on select "Select 09:00 AM 09:15 AM 09:30 AM 09:45 AM 10:00 AM 10:15 AM 10:30 AM 10:45 AM …" at bounding box center [1154, 401] width 170 height 28
select select "690"
click at [1069, 387] on select "Select 09:00 AM 09:15 AM 09:30 AM 09:45 AM 10:00 AM 10:15 AM 10:30 AM 10:45 AM …" at bounding box center [1154, 401] width 170 height 28
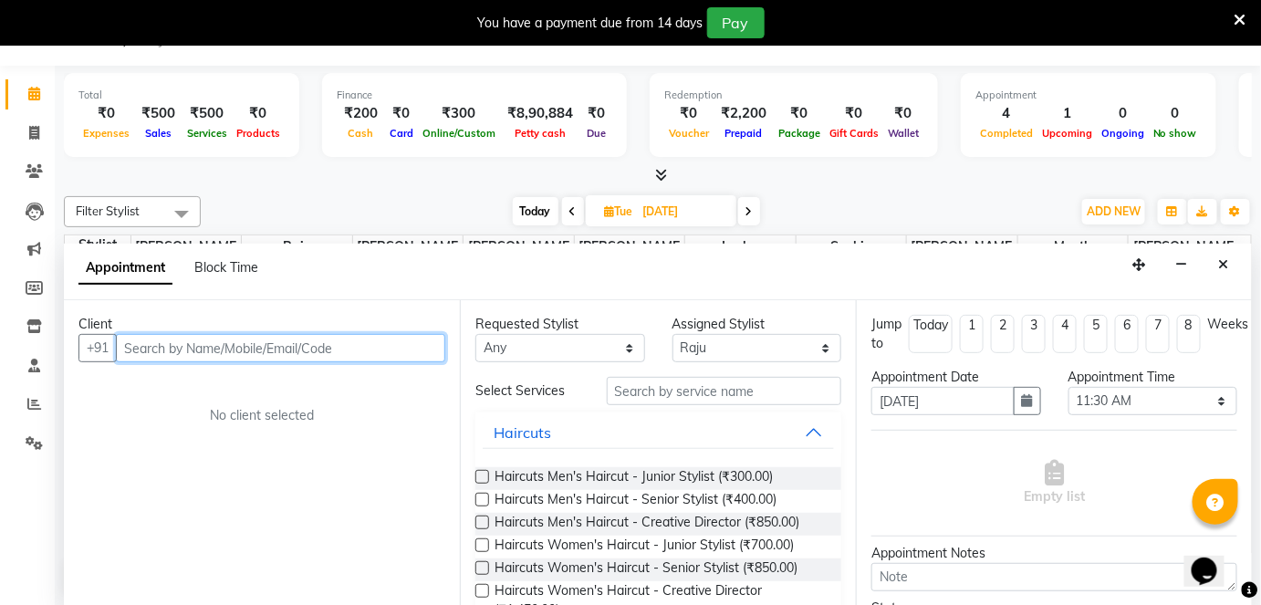
click at [311, 345] on input "text" at bounding box center [280, 348] width 329 height 28
type input "9833160076"
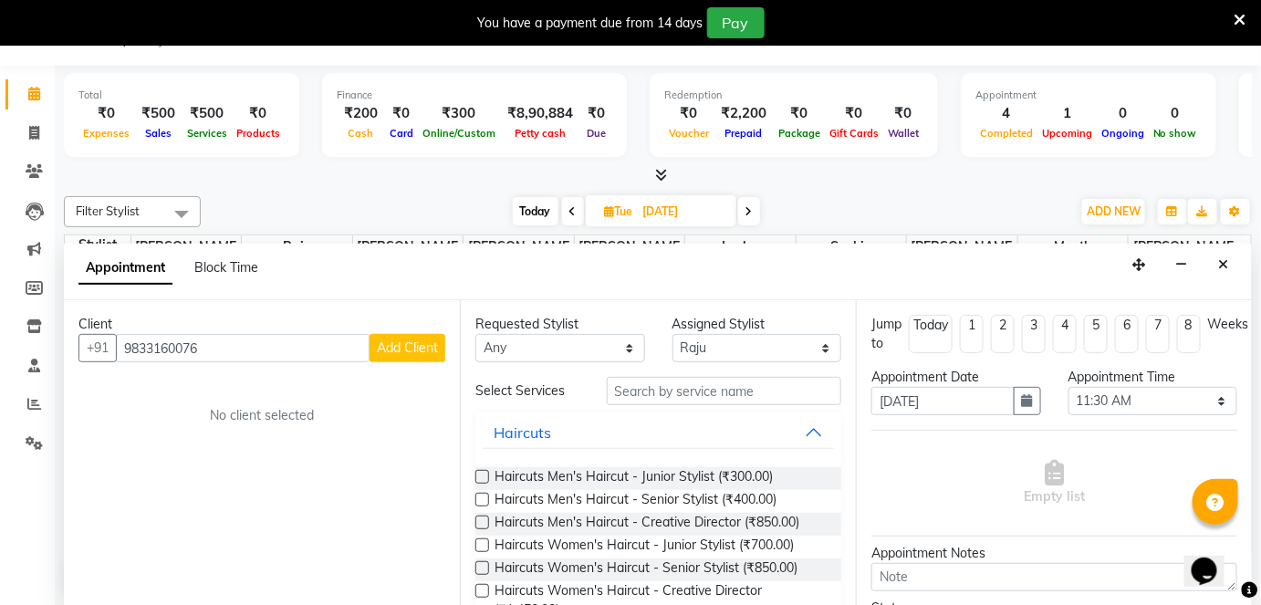
click at [396, 350] on span "Add Client" at bounding box center [407, 347] width 61 height 16
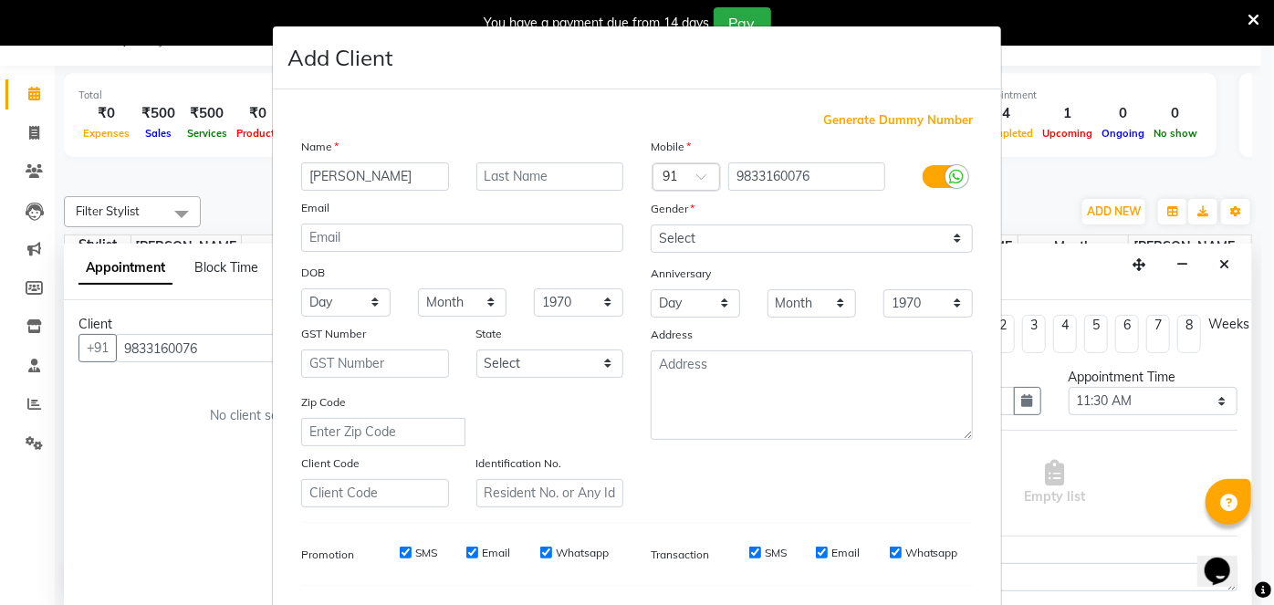
type input "ketki"
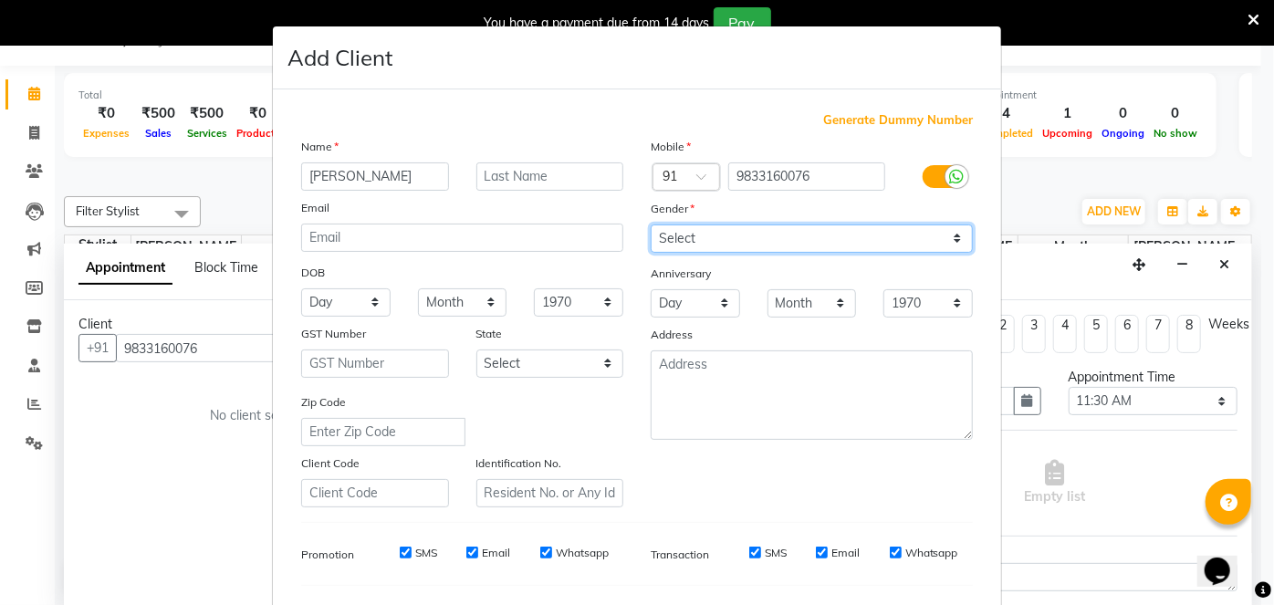
click at [774, 237] on select "Select Male Female Other Prefer Not To Say" at bounding box center [812, 238] width 322 height 28
select select "female"
click at [651, 224] on select "Select Male Female Other Prefer Not To Say" at bounding box center [812, 238] width 322 height 28
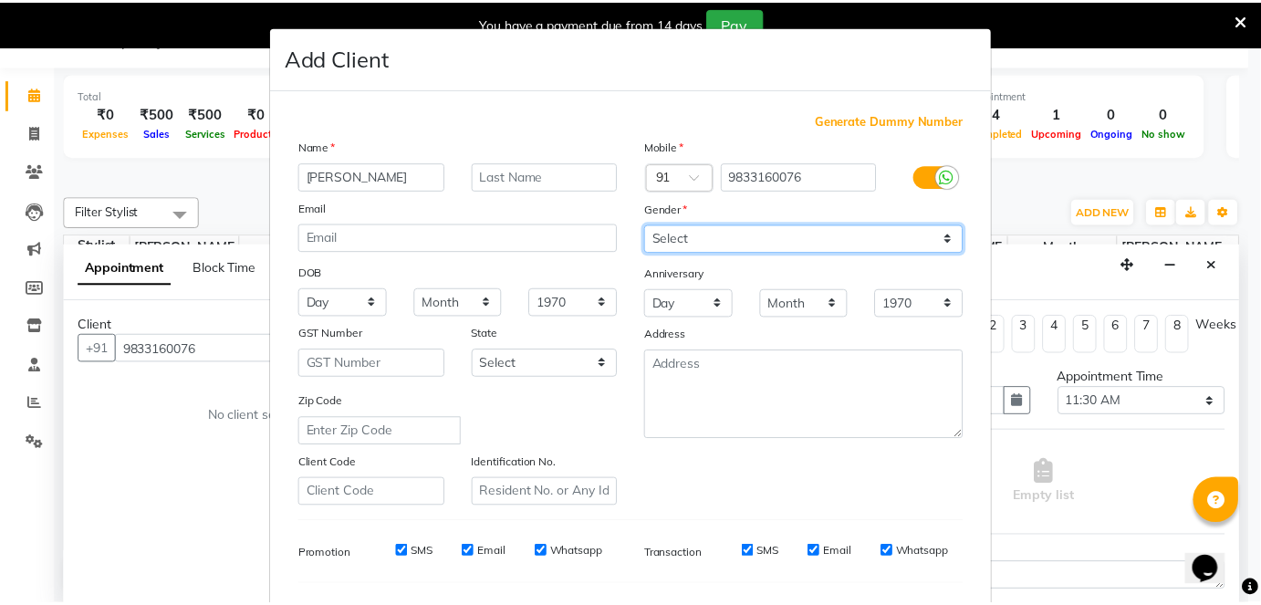
scroll to position [235, 0]
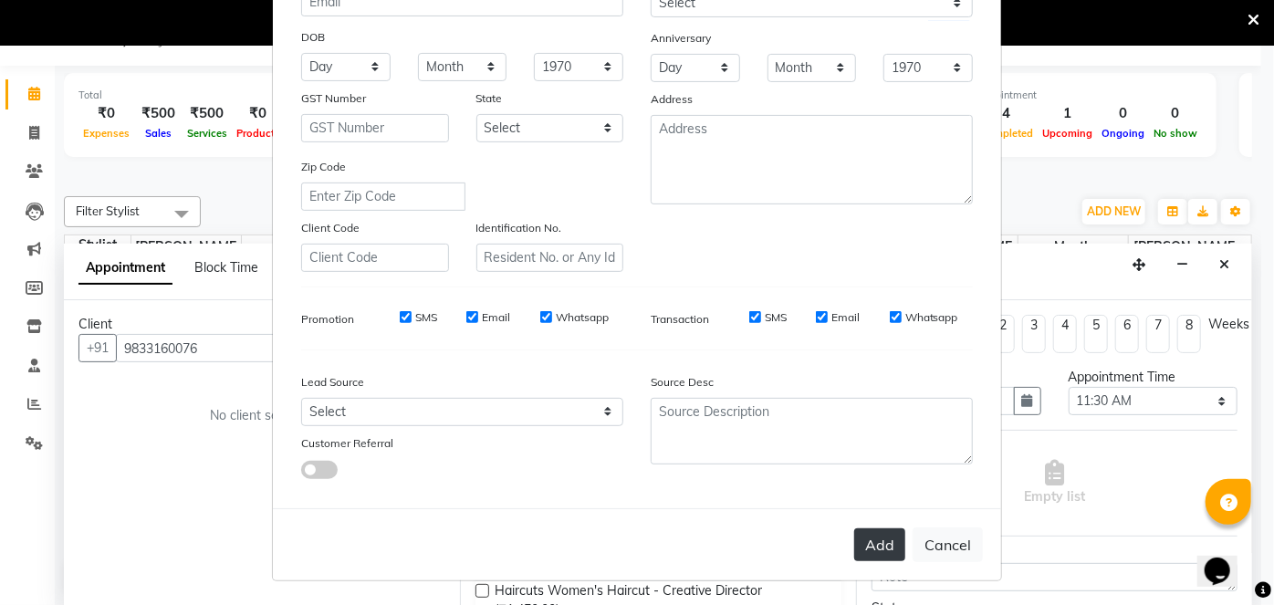
click at [881, 534] on button "Add" at bounding box center [879, 544] width 51 height 33
select select
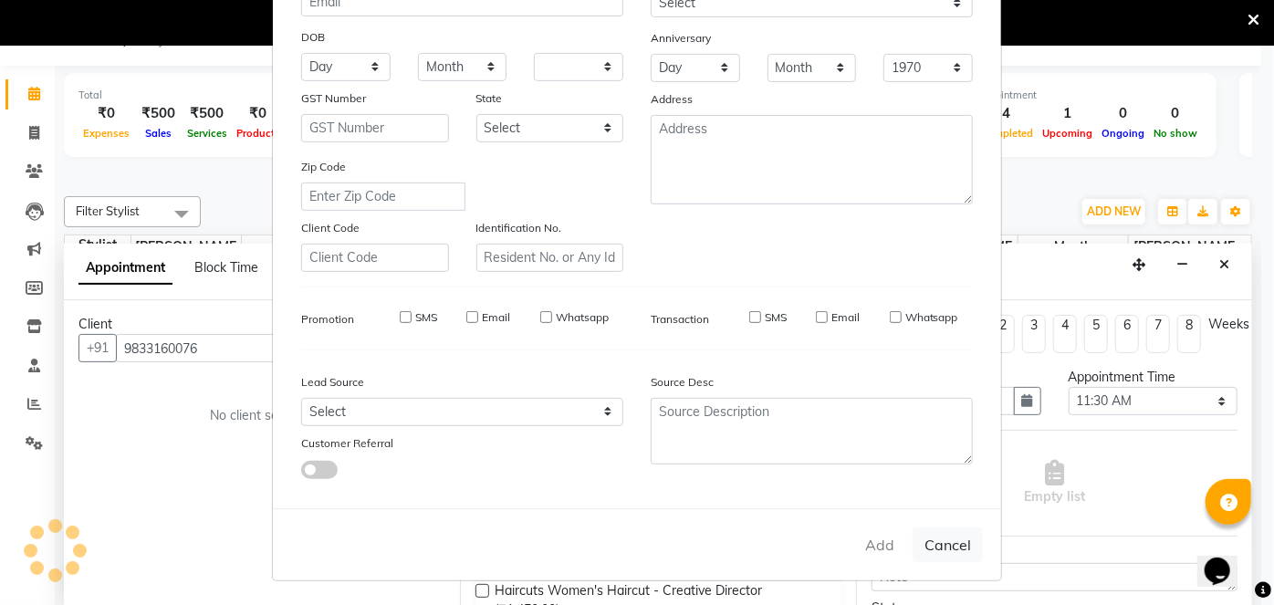
select select
checkbox input "false"
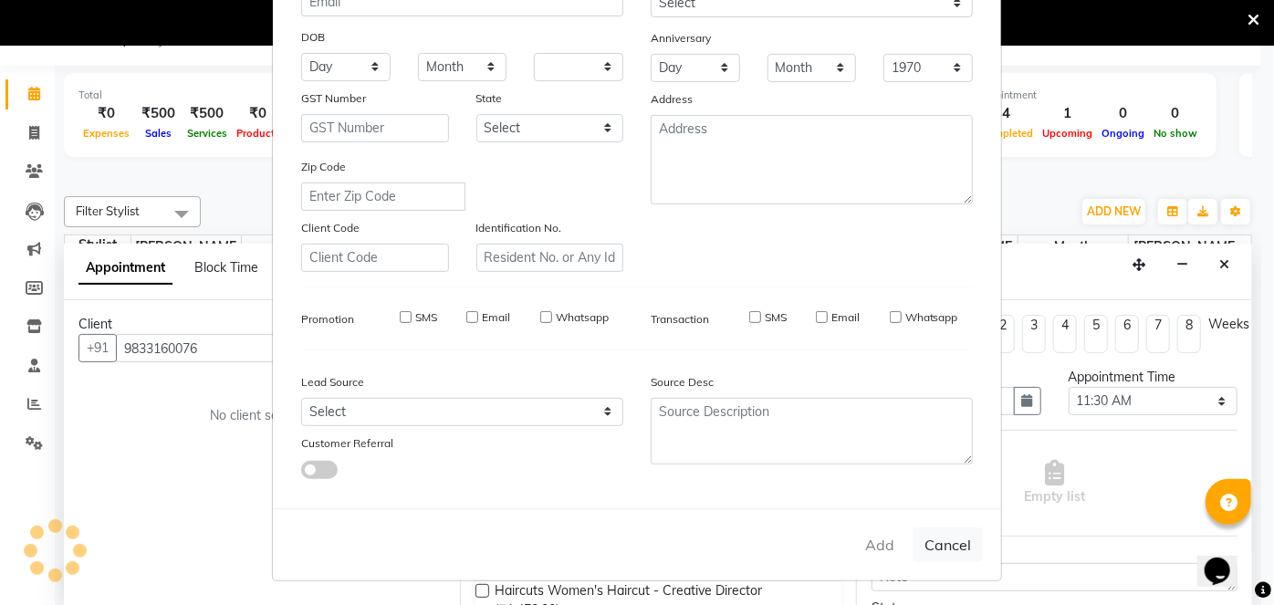
checkbox input "false"
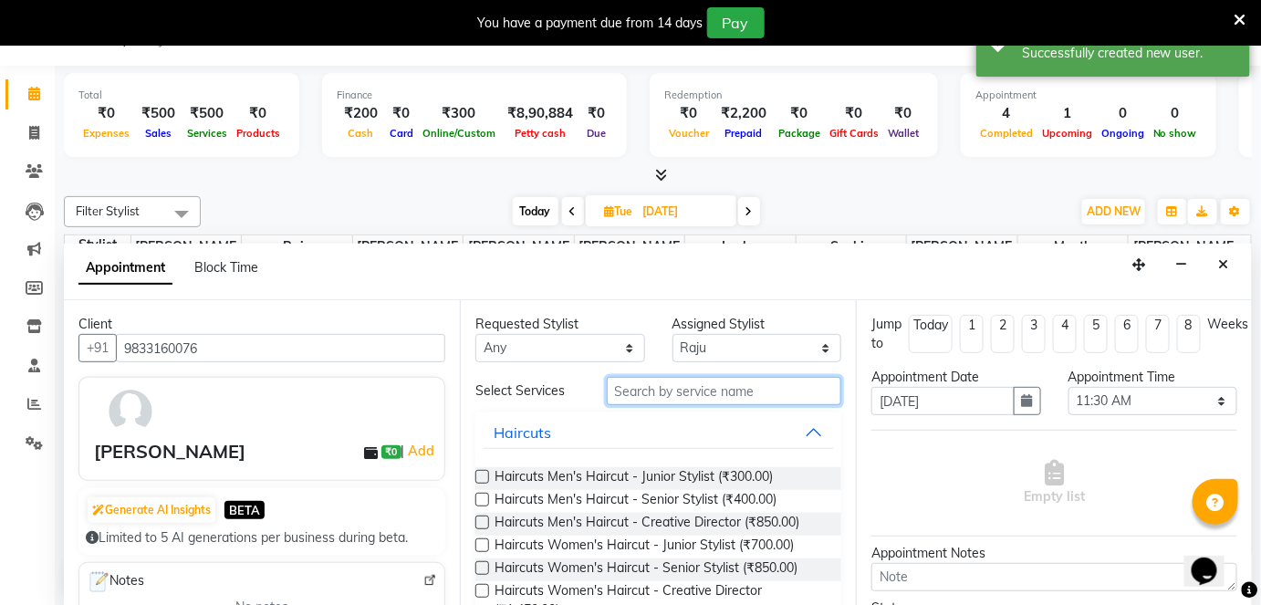
click at [628, 392] on input "text" at bounding box center [724, 391] width 235 height 28
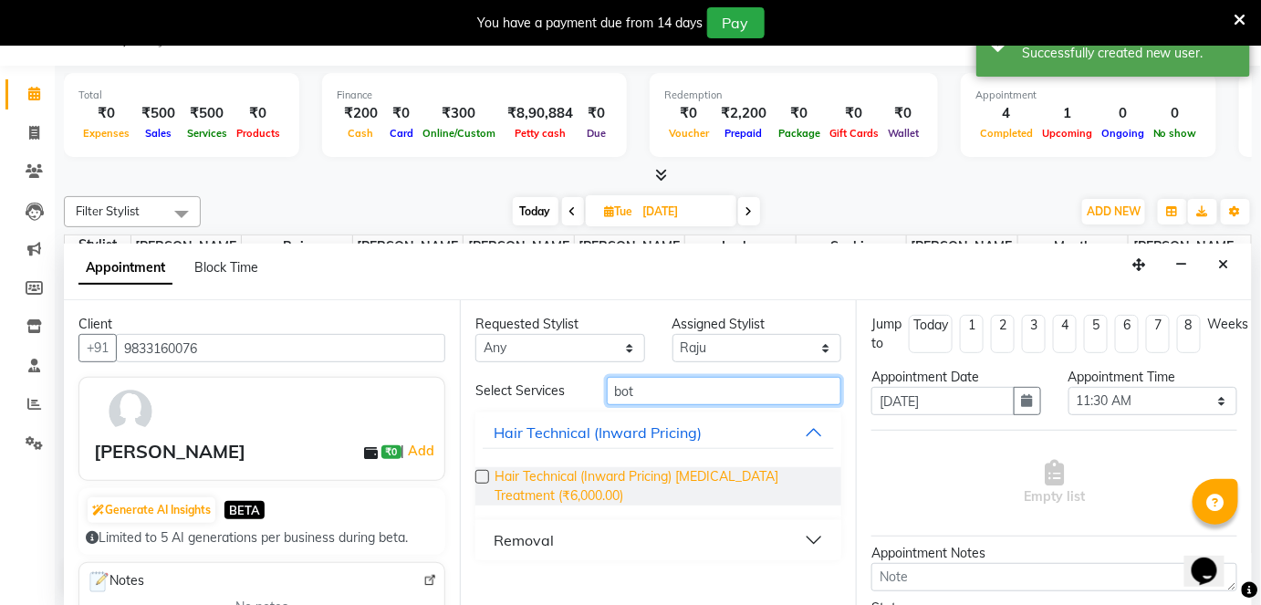
type input "bot"
click at [634, 470] on span "Hair Technical (Inward Pricing) Botox Treatment (₹6,000.00)" at bounding box center [661, 486] width 332 height 38
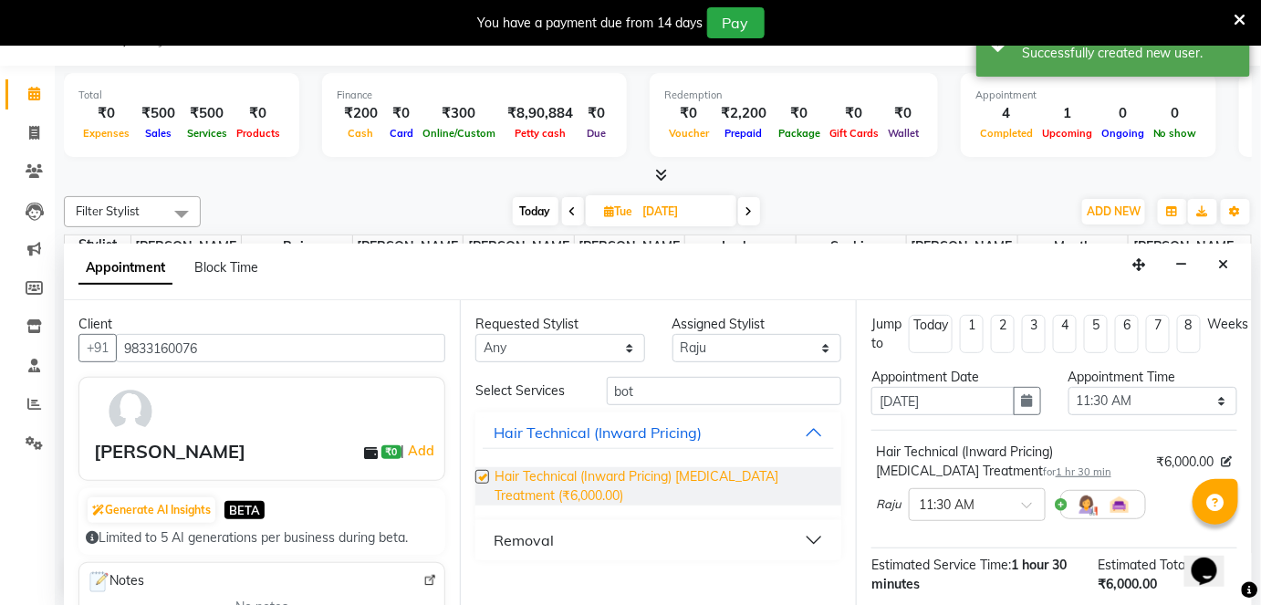
checkbox input "false"
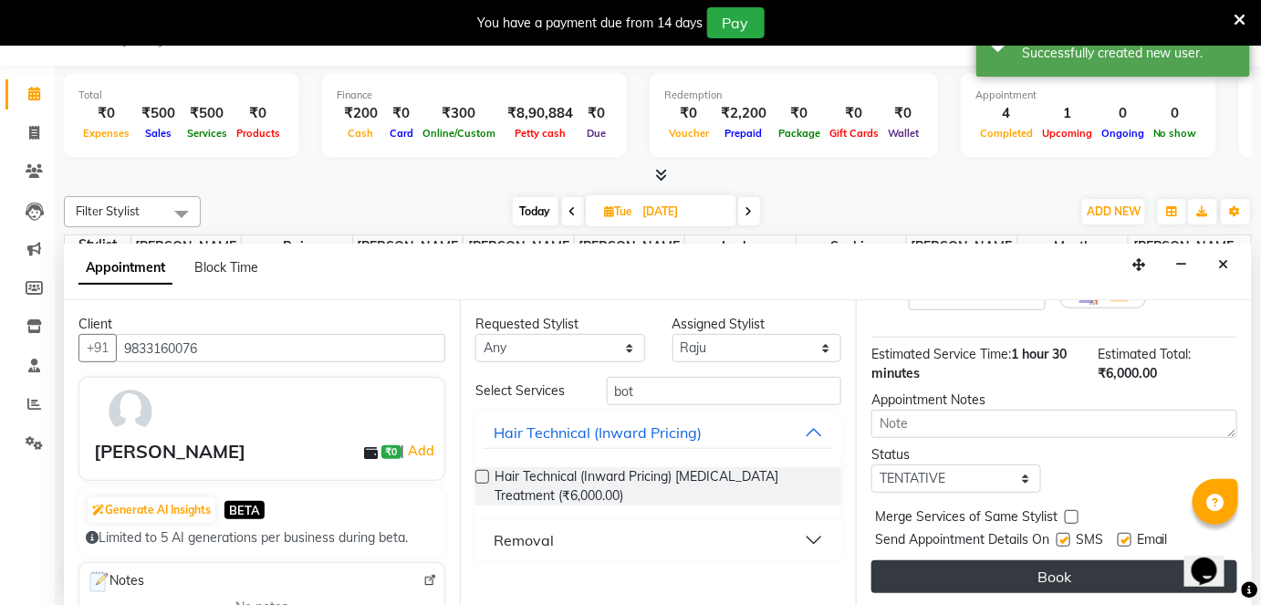
click at [965, 574] on button "Book" at bounding box center [1054, 576] width 366 height 33
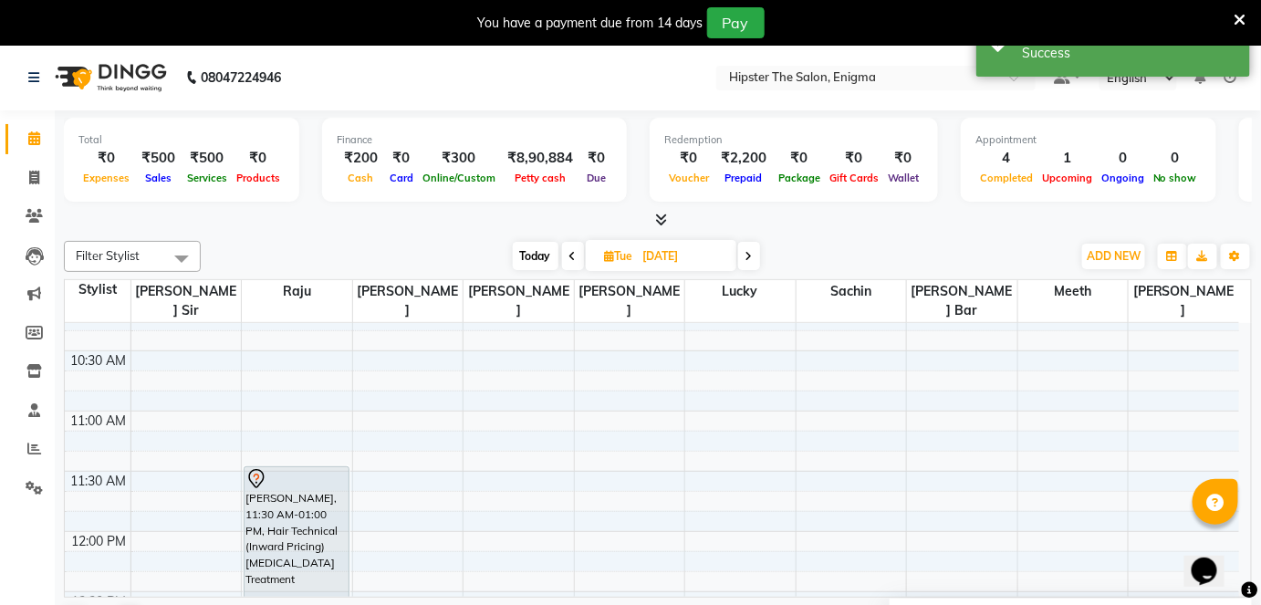
scroll to position [275, 0]
click at [538, 242] on span "Today" at bounding box center [536, 256] width 46 height 28
type input "03-10-2025"
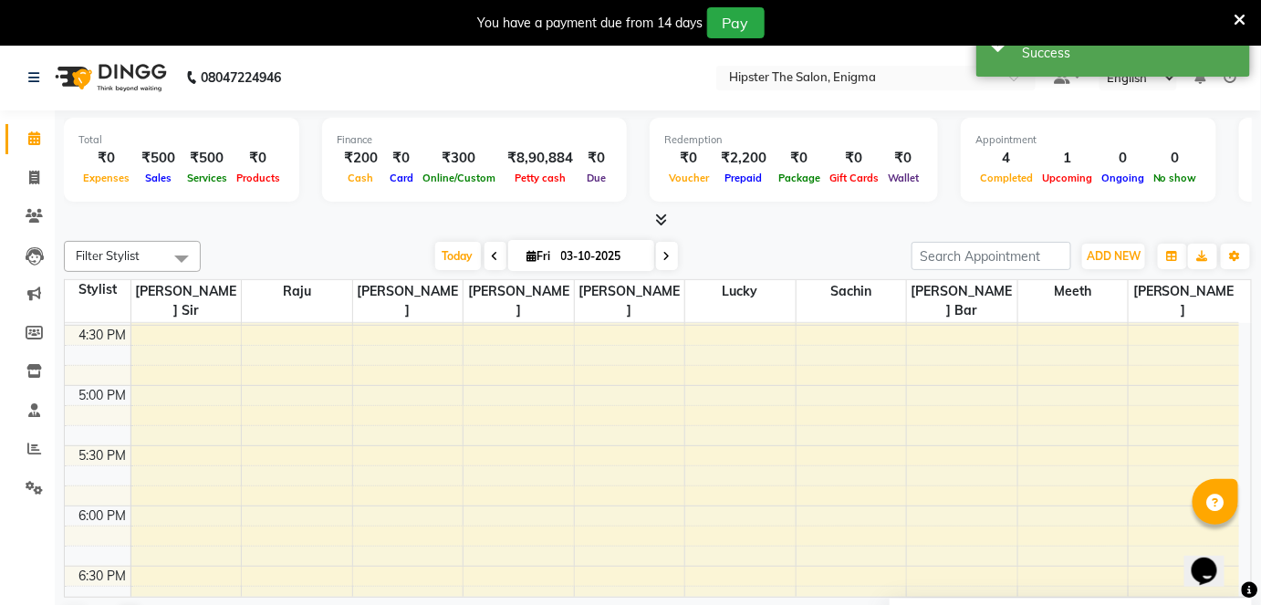
scroll to position [1022, 0]
click at [1229, 258] on button "Toggle Dropdown" at bounding box center [1235, 257] width 29 height 26
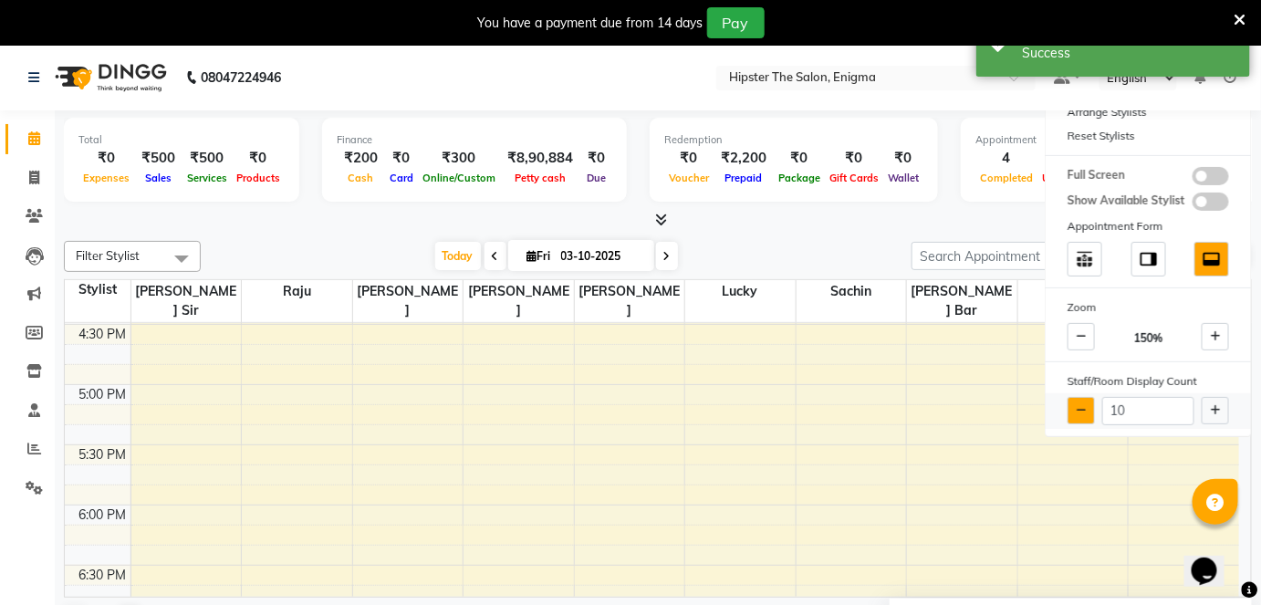
click at [1086, 409] on icon at bounding box center [1082, 410] width 10 height 11
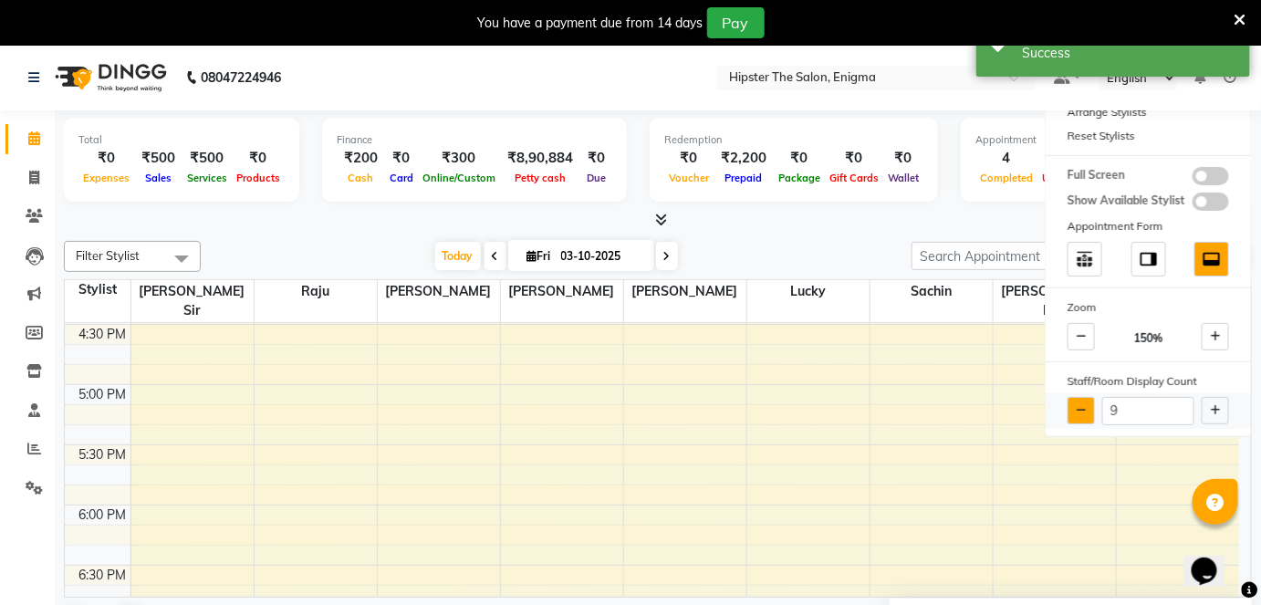
click at [1086, 409] on icon at bounding box center [1082, 410] width 10 height 11
type input "8"
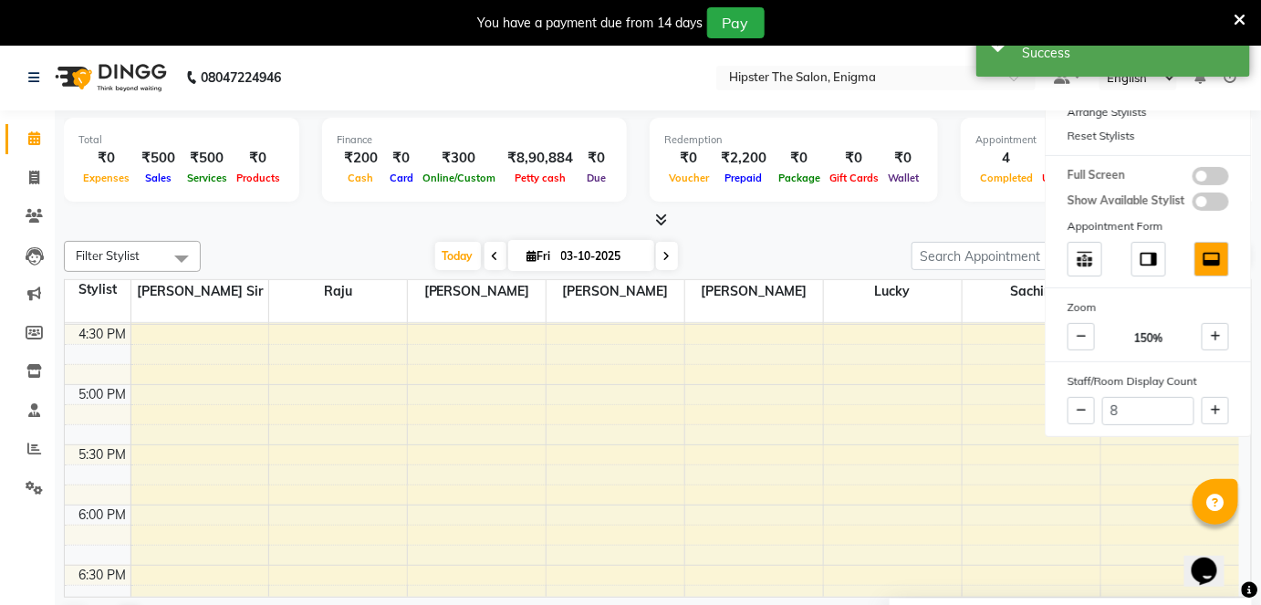
click at [881, 234] on div "Filter Stylist Select All Bhavin sir Raju priti pritesh vaibhav Lucky sachin ro…" at bounding box center [658, 440] width 1188 height 413
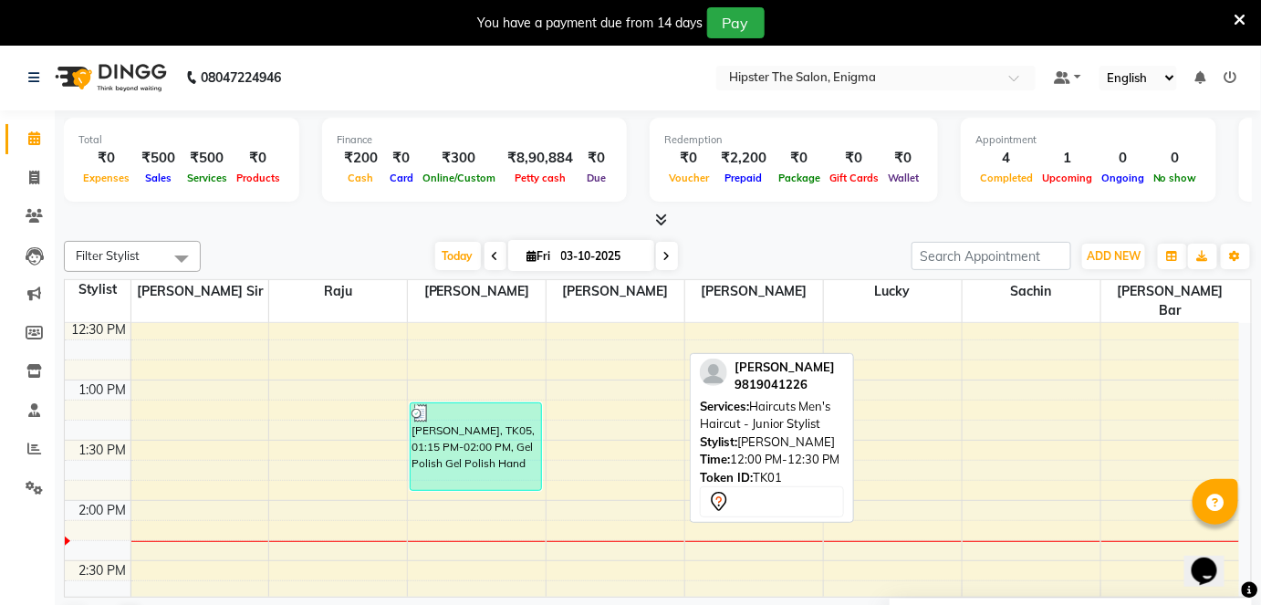
scroll to position [551, 0]
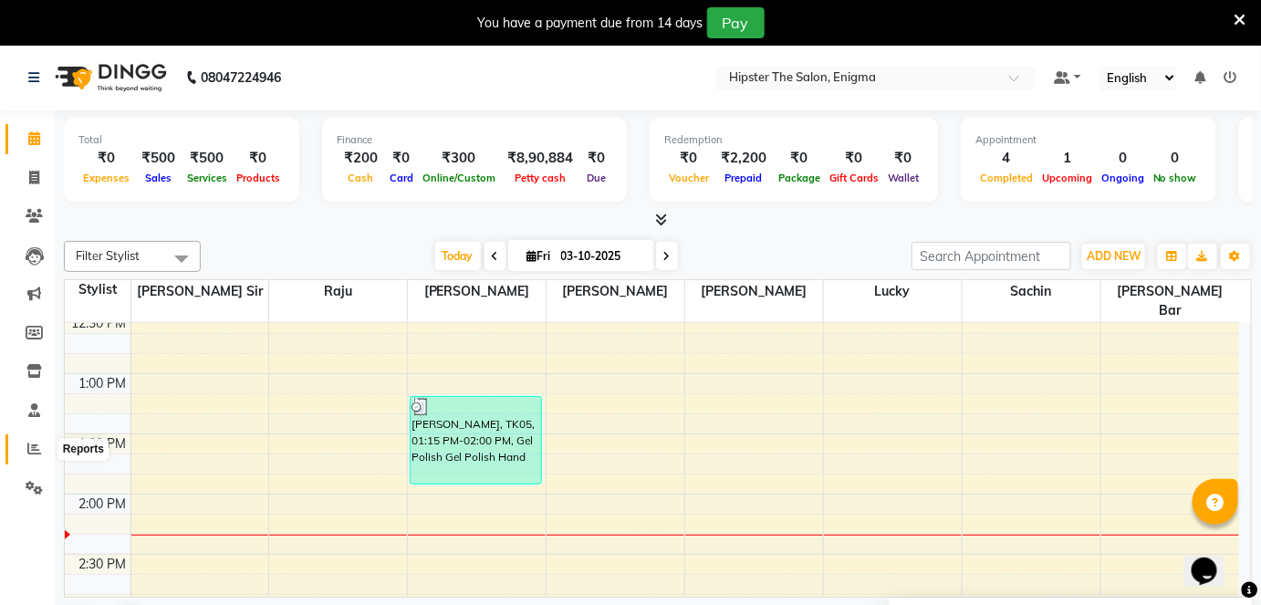
click at [30, 445] on icon at bounding box center [34, 449] width 14 height 14
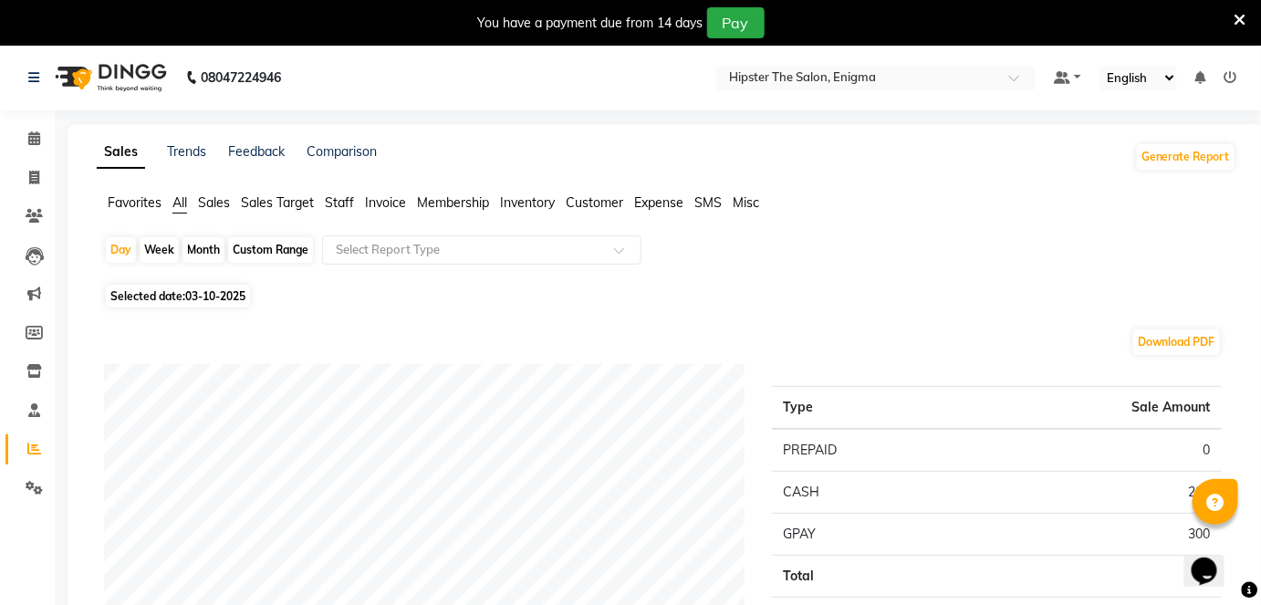
click at [339, 203] on span "Staff" at bounding box center [339, 202] width 29 height 16
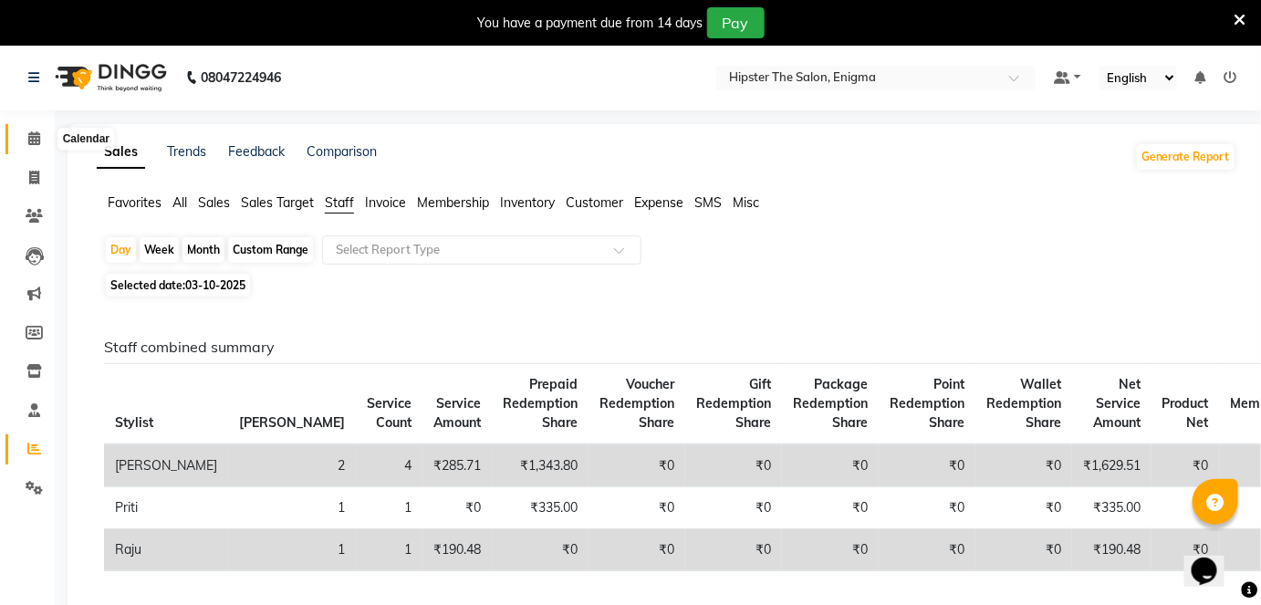
click at [32, 141] on icon at bounding box center [34, 138] width 12 height 14
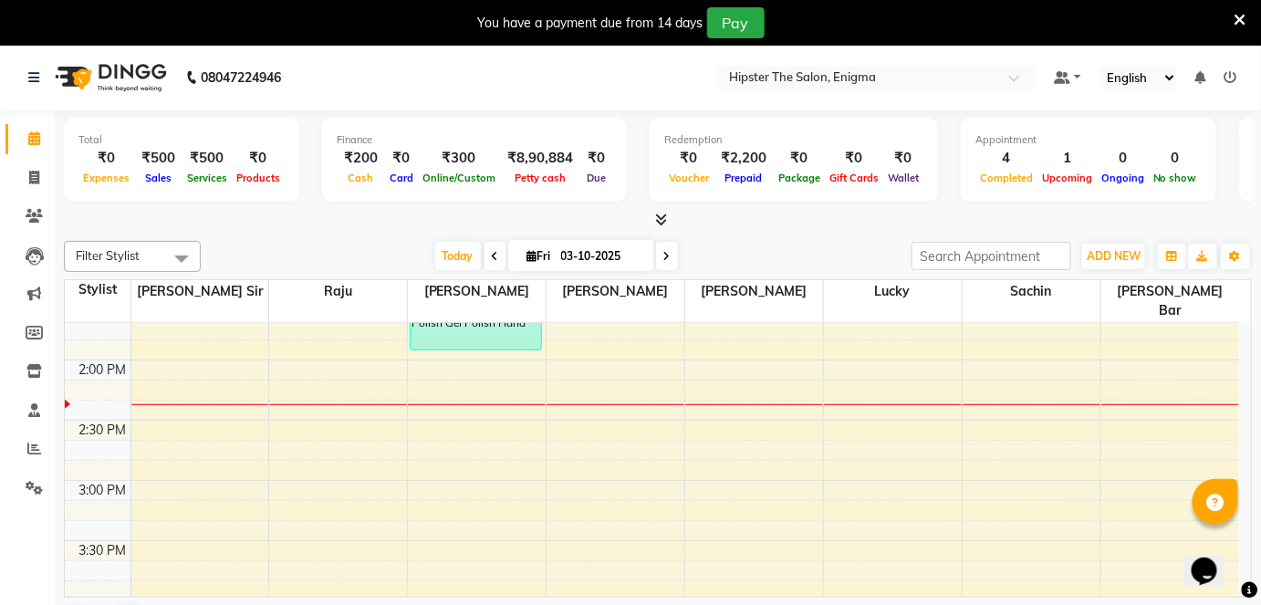
scroll to position [688, 0]
click at [452, 455] on div "8:00 AM 8:30 AM 9:00 AM 9:30 AM 10:00 AM 10:30 AM 11:00 AM 11:30 AM 12:00 PM 12…" at bounding box center [652, 477] width 1174 height 1685
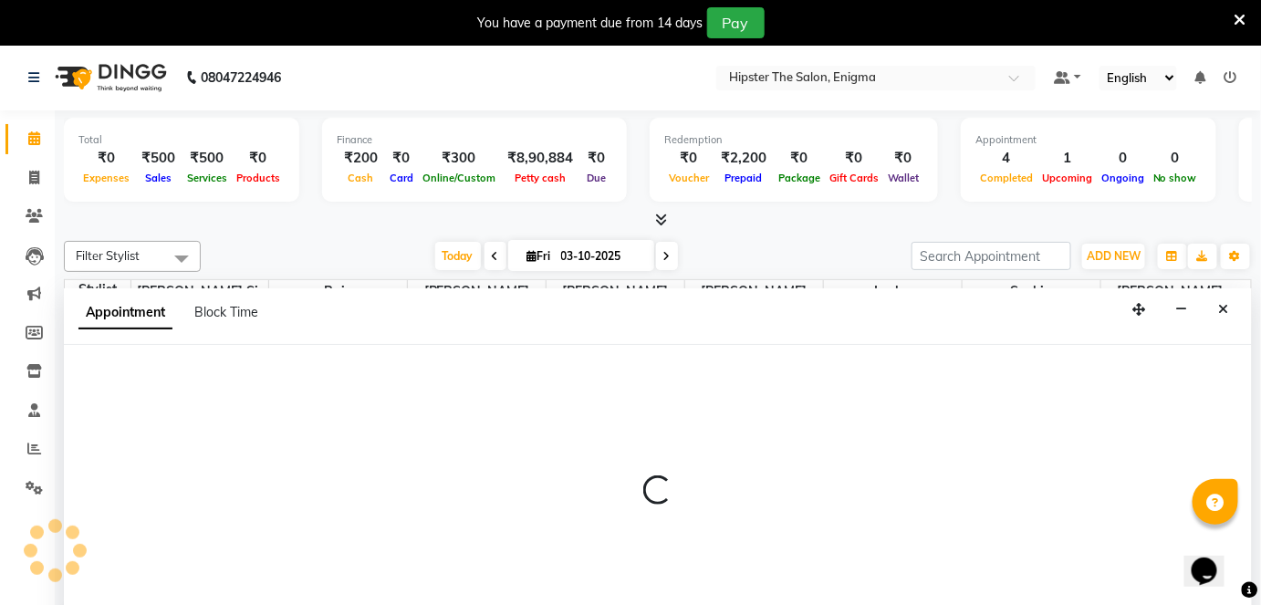
click at [452, 455] on div at bounding box center [658, 498] width 1188 height 307
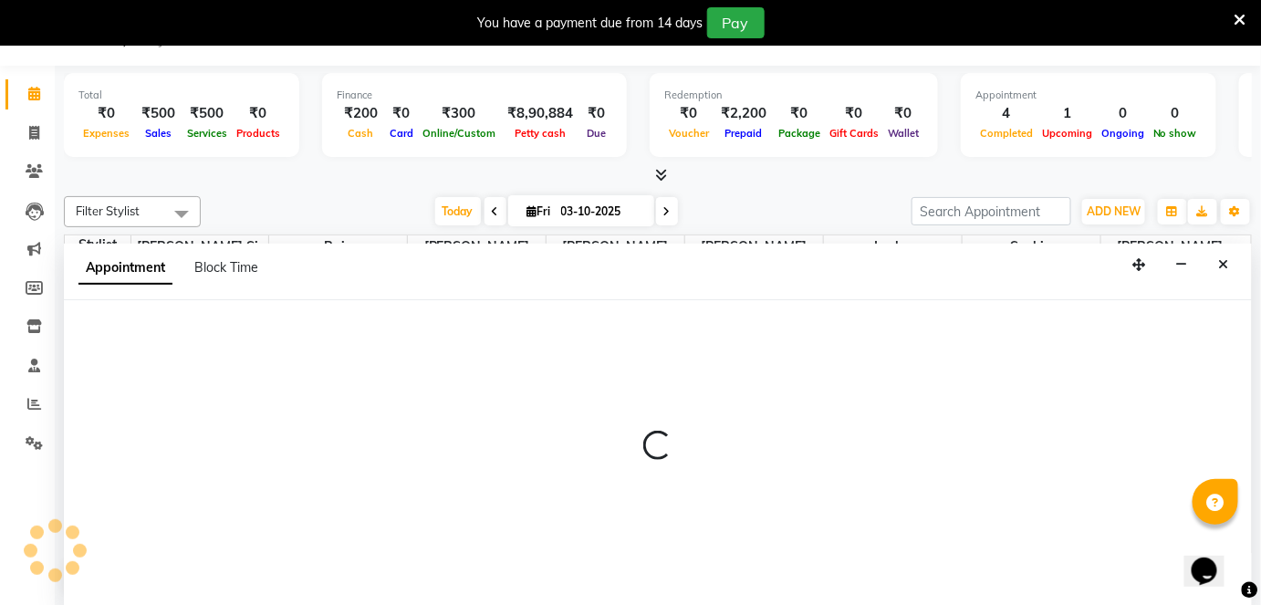
select select "85574"
select select "tentative"
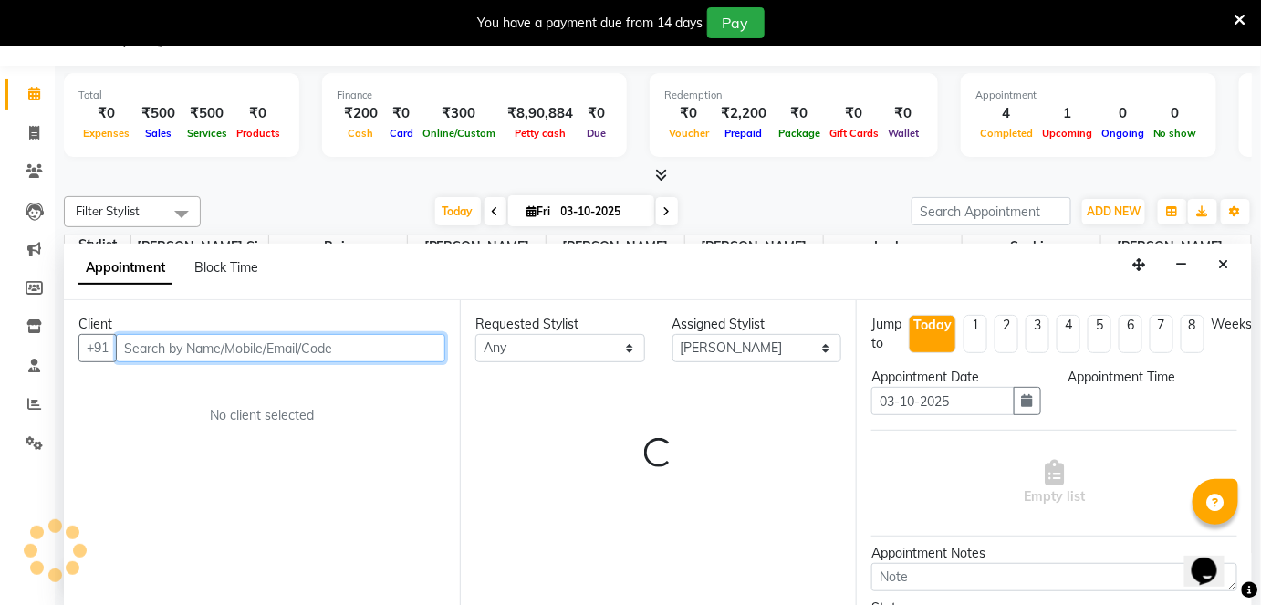
select select "900"
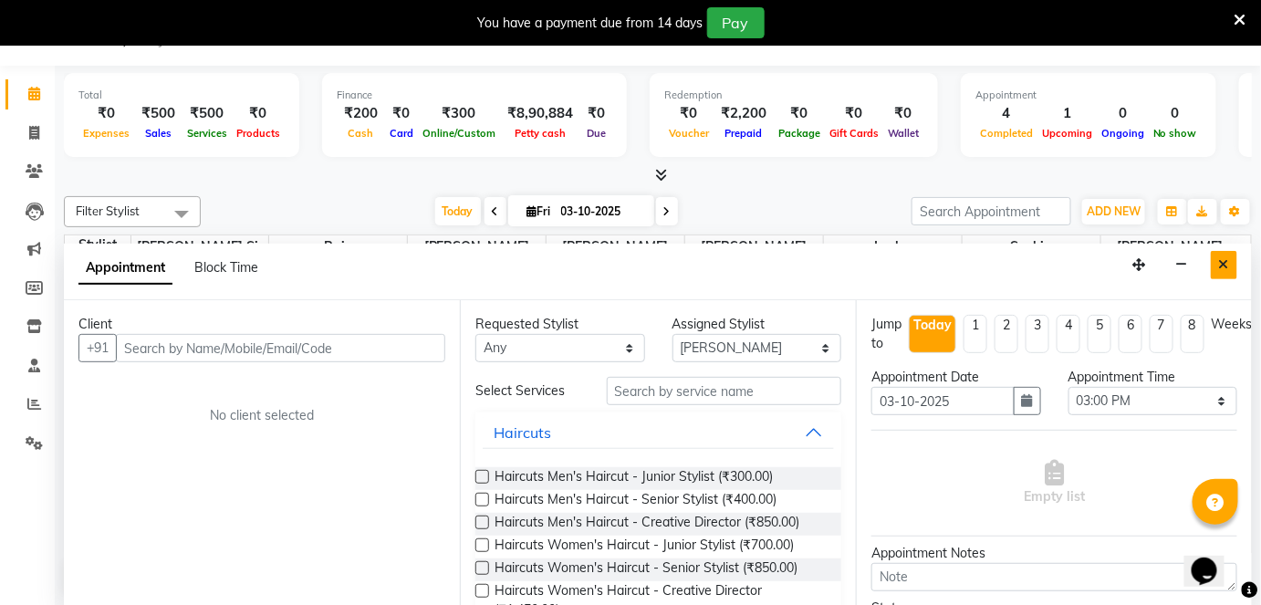
click at [1226, 266] on icon "Close" at bounding box center [1224, 264] width 10 height 13
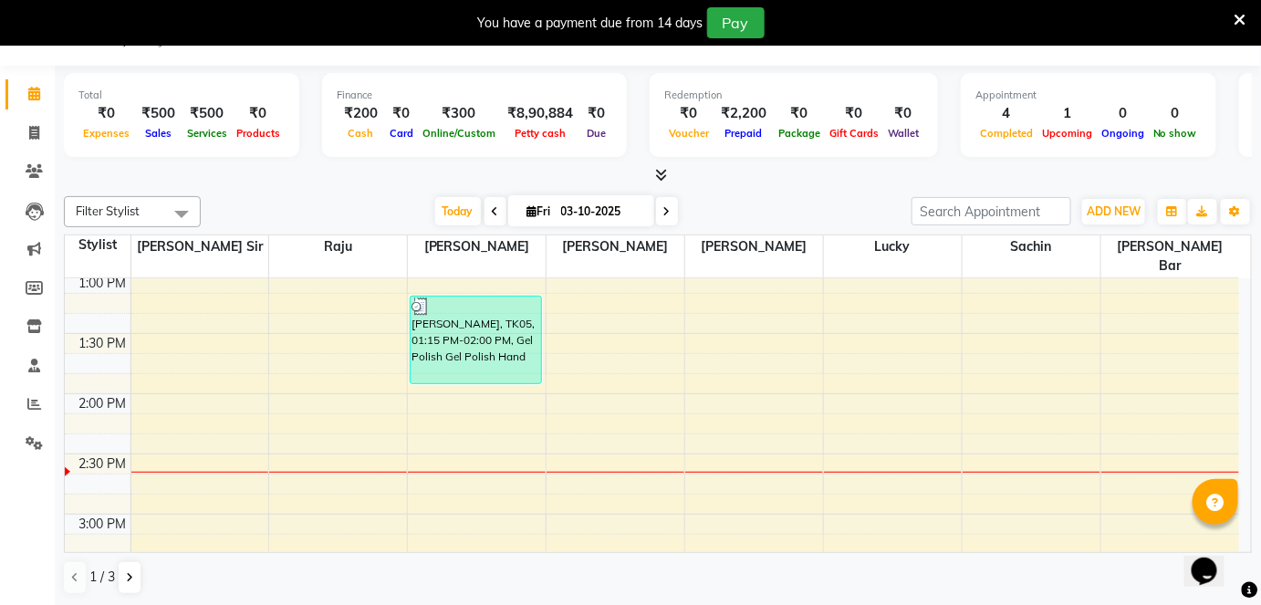
scroll to position [617, 0]
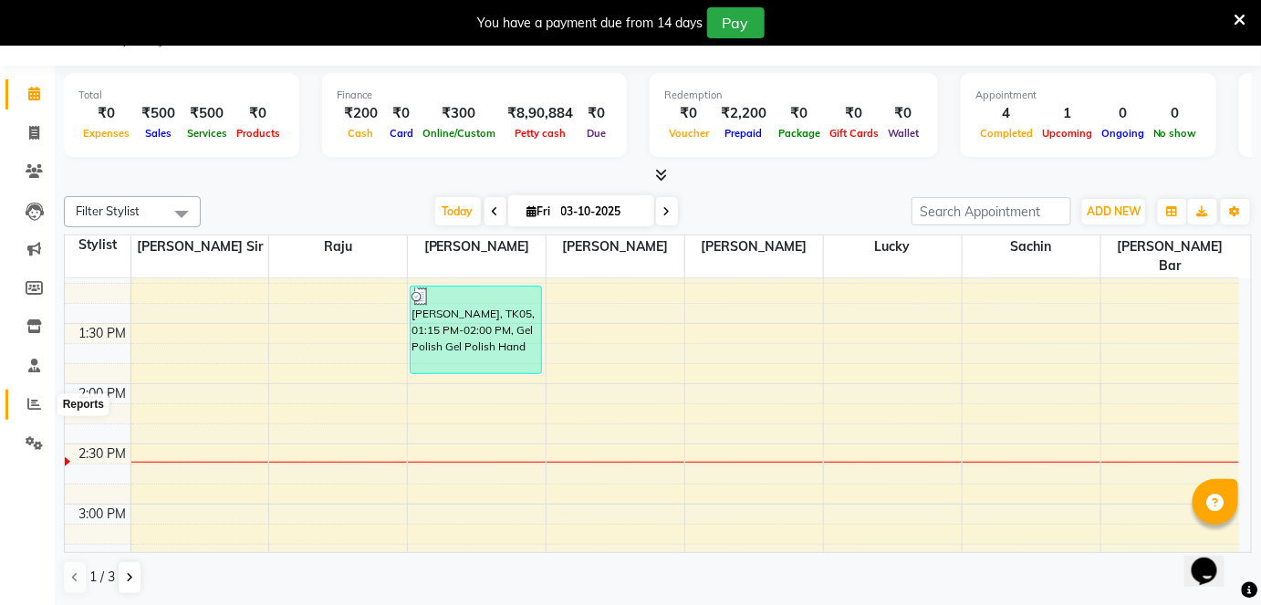
click at [28, 404] on icon at bounding box center [34, 404] width 14 height 14
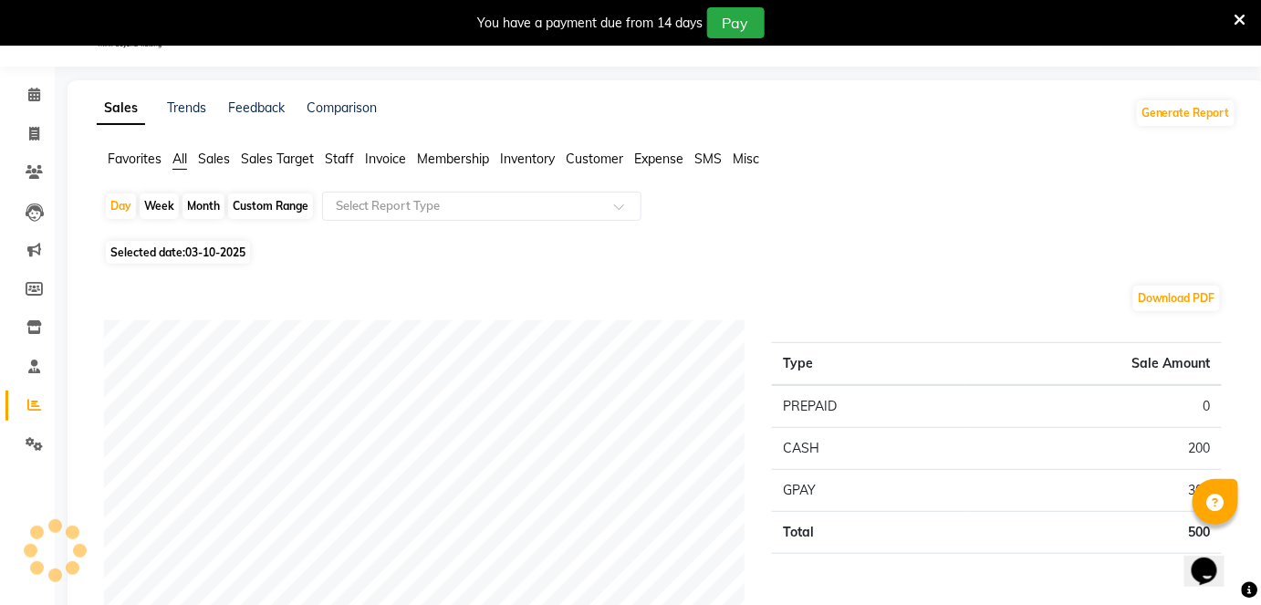
scroll to position [45, 0]
click at [197, 197] on div "Month" at bounding box center [204, 206] width 42 height 26
select select "10"
select select "2025"
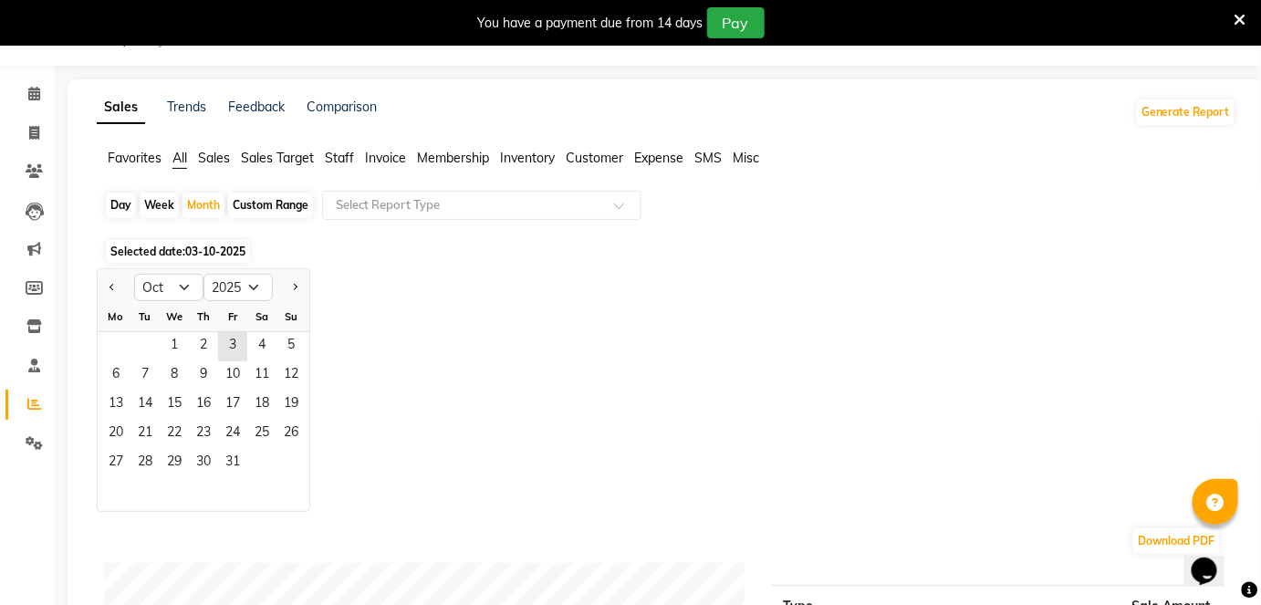
click at [256, 203] on div "Custom Range" at bounding box center [270, 206] width 85 height 26
select select "10"
select select "2025"
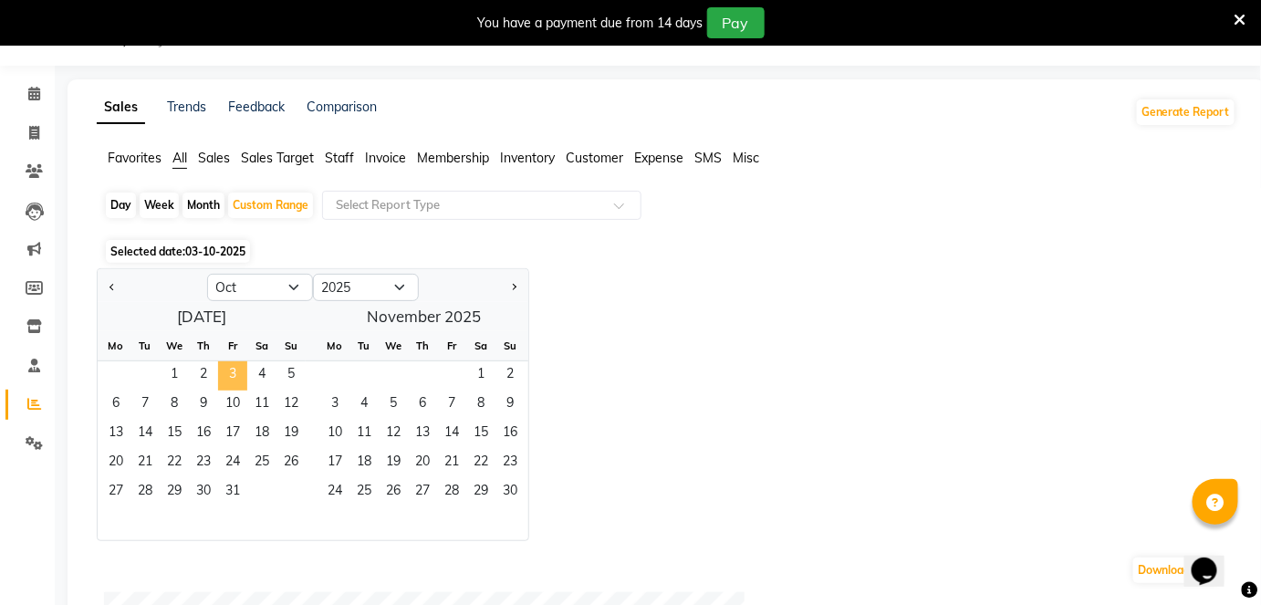
click at [224, 375] on span "3" at bounding box center [232, 375] width 29 height 29
click at [338, 151] on span "Staff" at bounding box center [339, 158] width 29 height 16
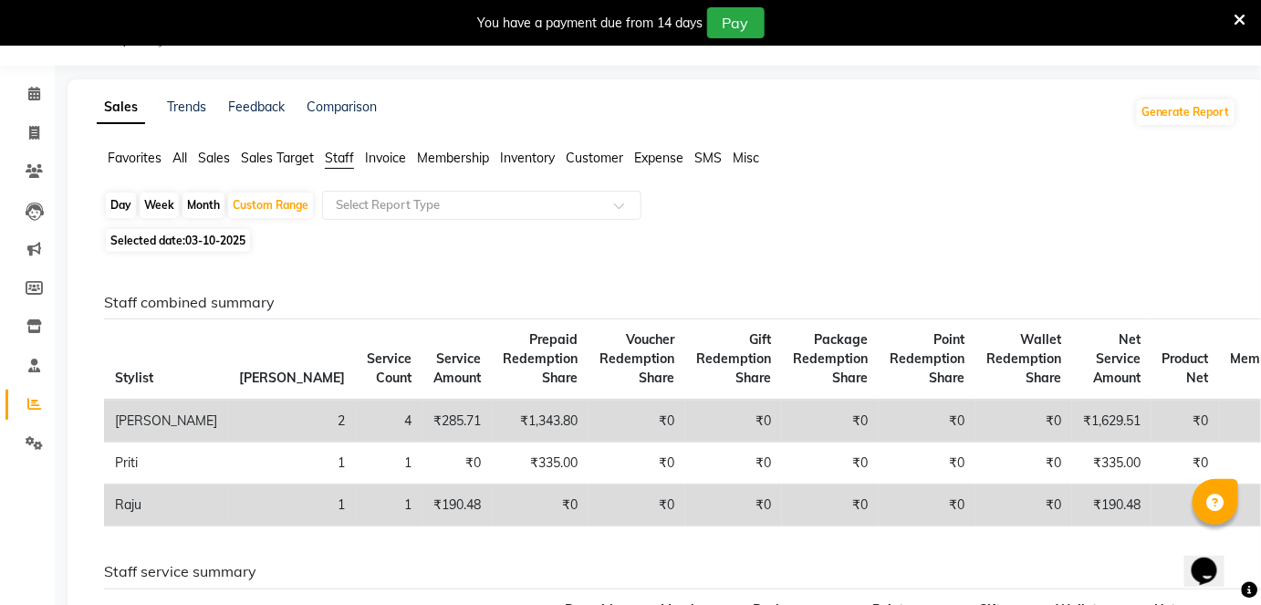
click at [492, 436] on td "₹1,343.80" at bounding box center [540, 421] width 97 height 43
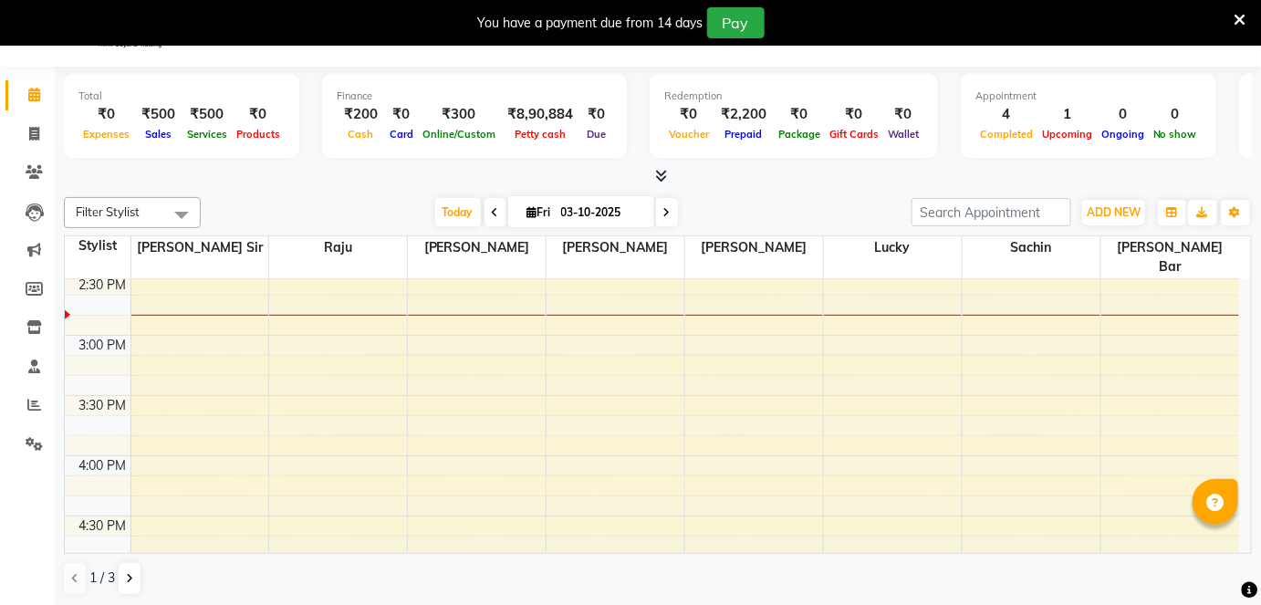
scroll to position [822, 0]
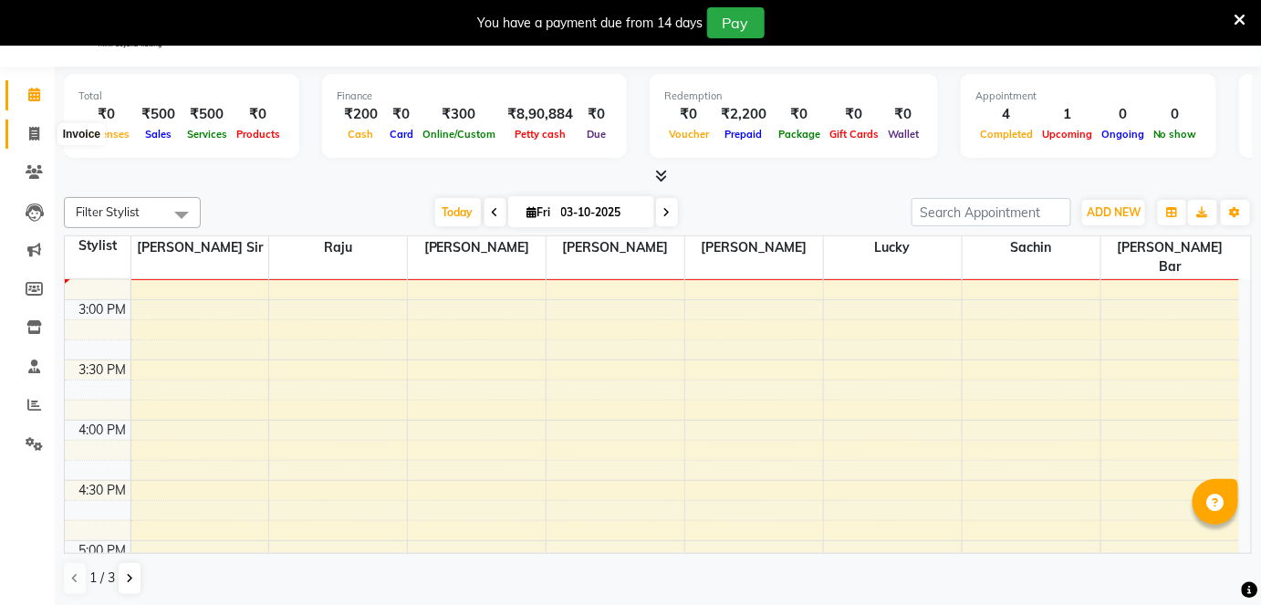
click at [26, 138] on span at bounding box center [34, 134] width 32 height 21
select select "4468"
select select "service"
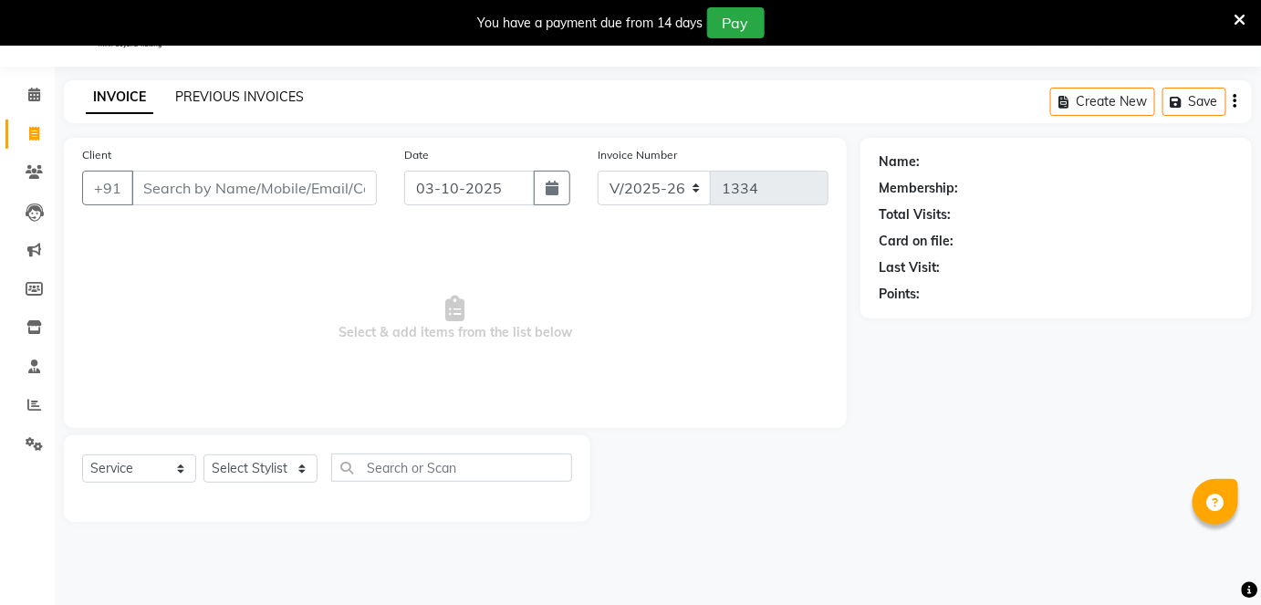
click at [276, 98] on link "PREVIOUS INVOICES" at bounding box center [239, 97] width 129 height 16
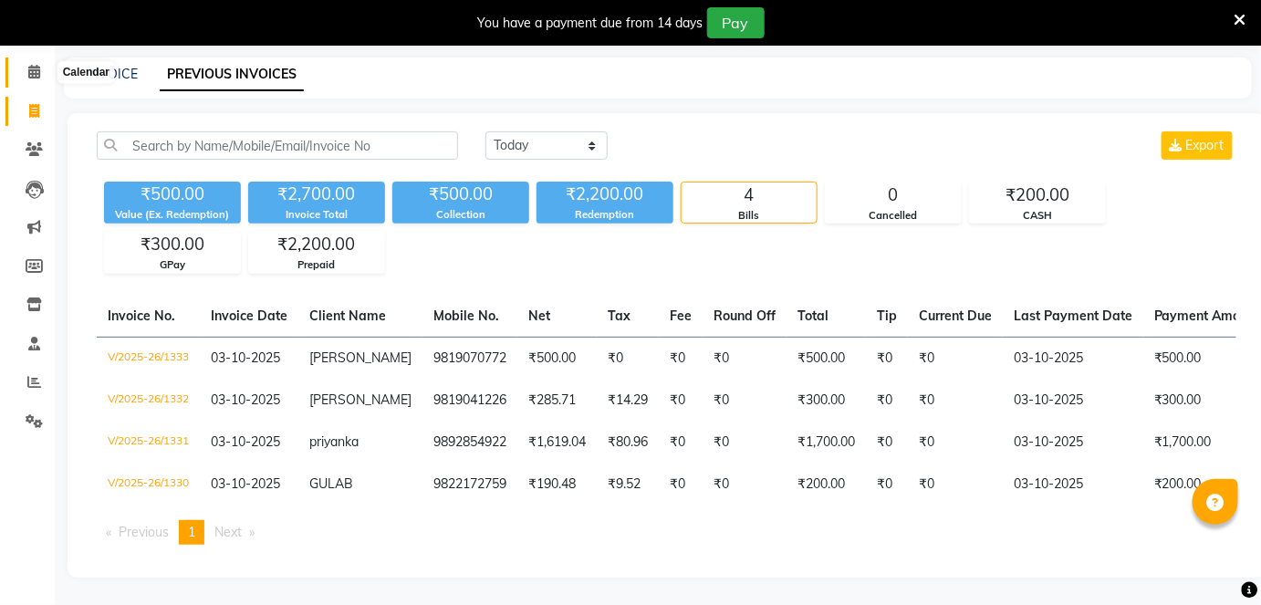
click at [37, 68] on icon at bounding box center [34, 72] width 12 height 14
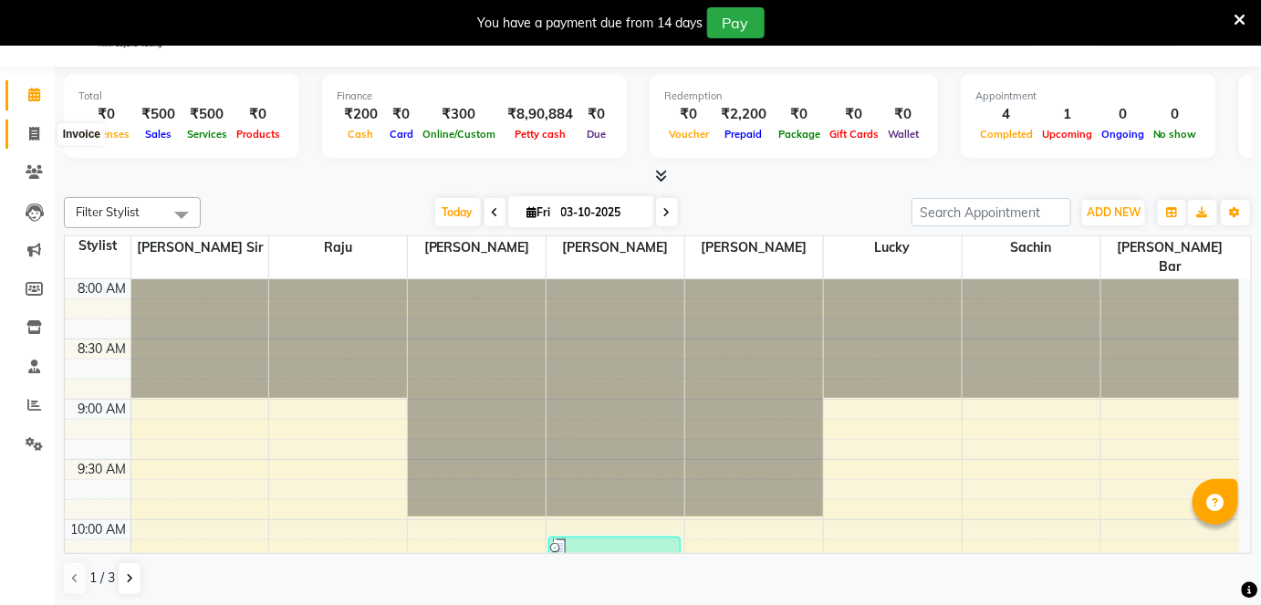
click at [26, 131] on span at bounding box center [34, 134] width 32 height 21
select select "service"
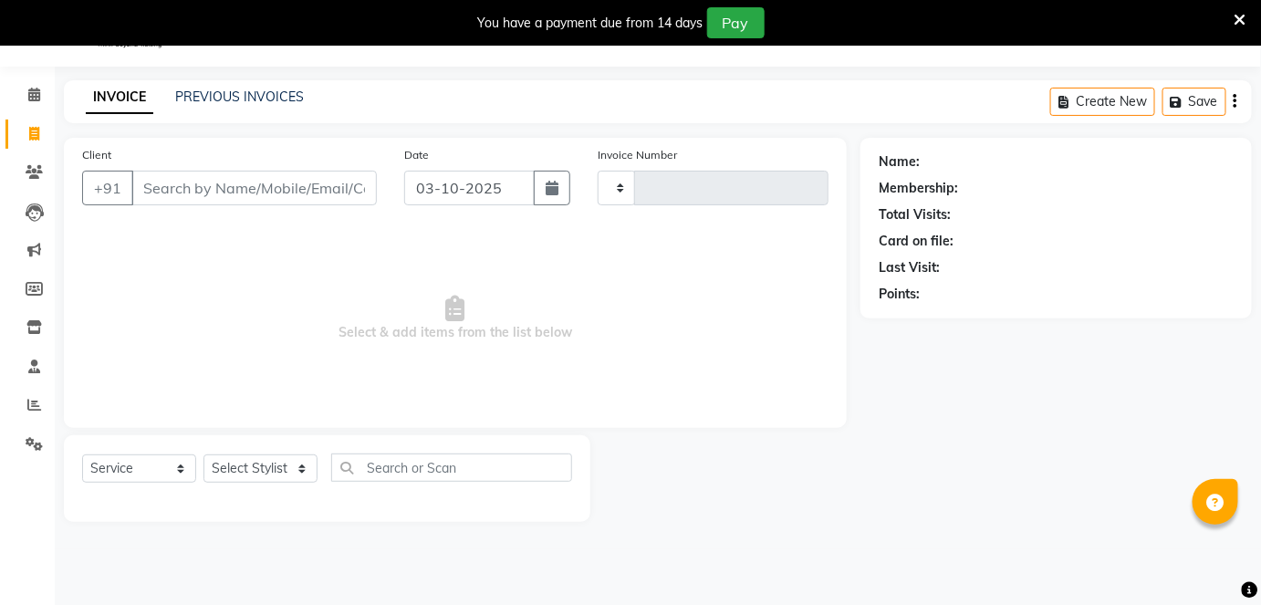
type input "1334"
select select "4468"
